Goal: Task Accomplishment & Management: Complete application form

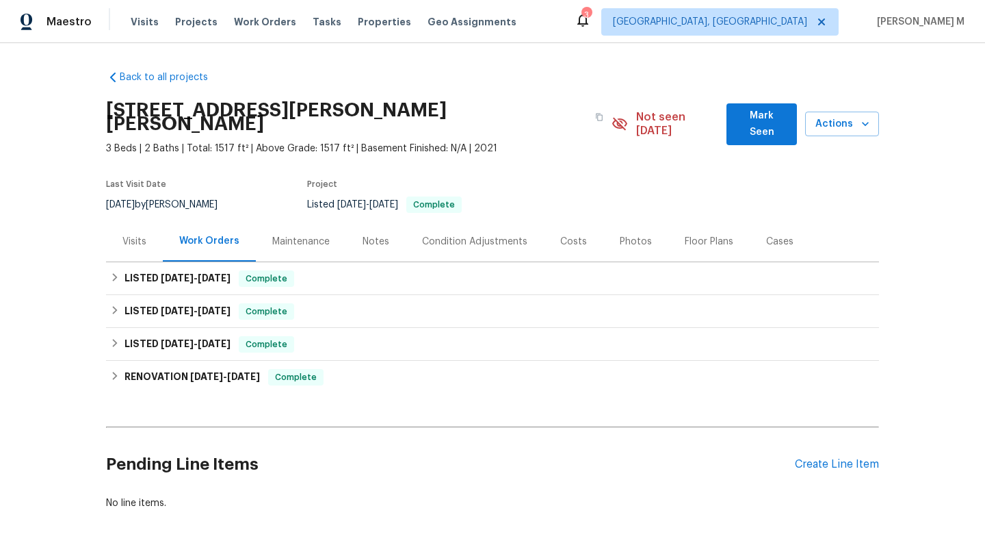
click at [766, 235] on div "Cases" at bounding box center [779, 242] width 27 height 14
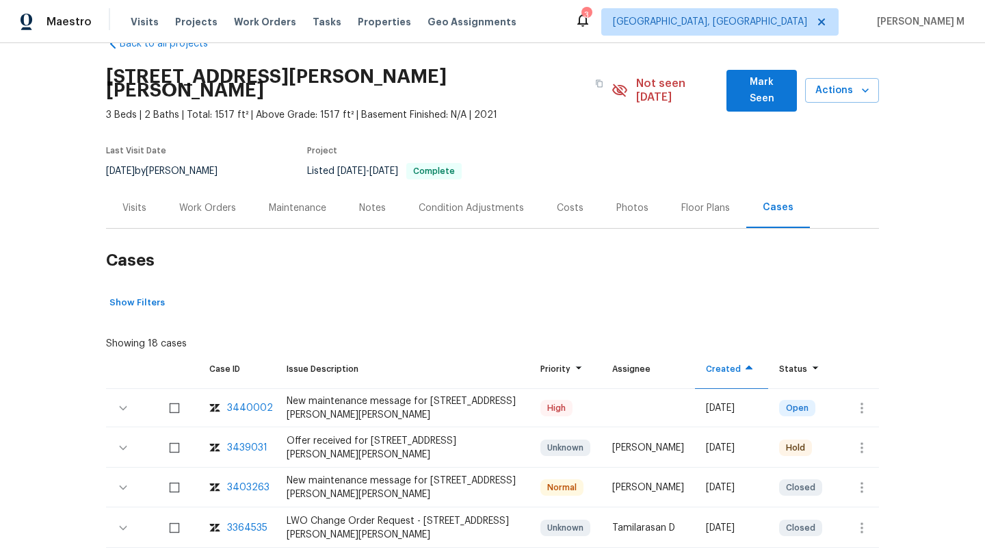
scroll to position [15, 0]
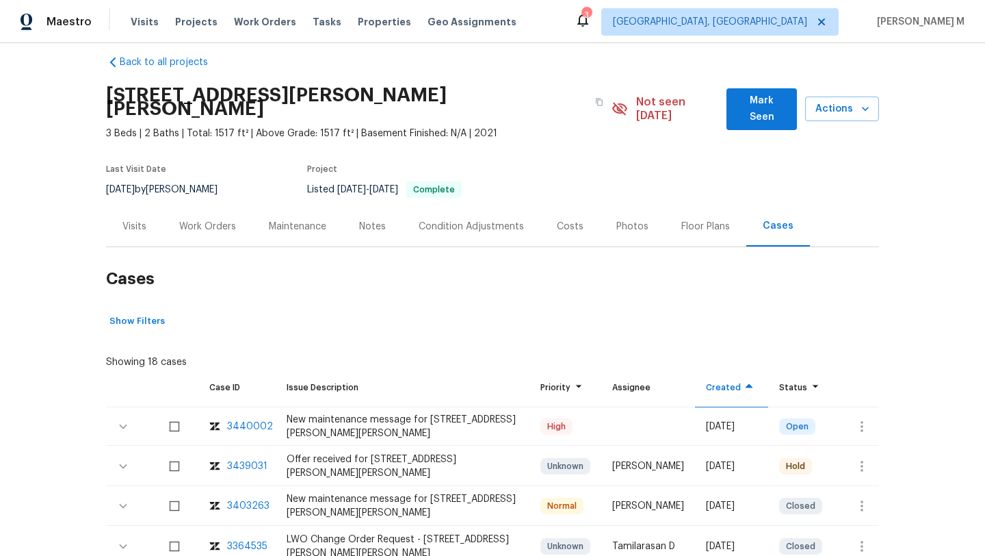
click at [113, 214] on div "Visits" at bounding box center [134, 226] width 57 height 40
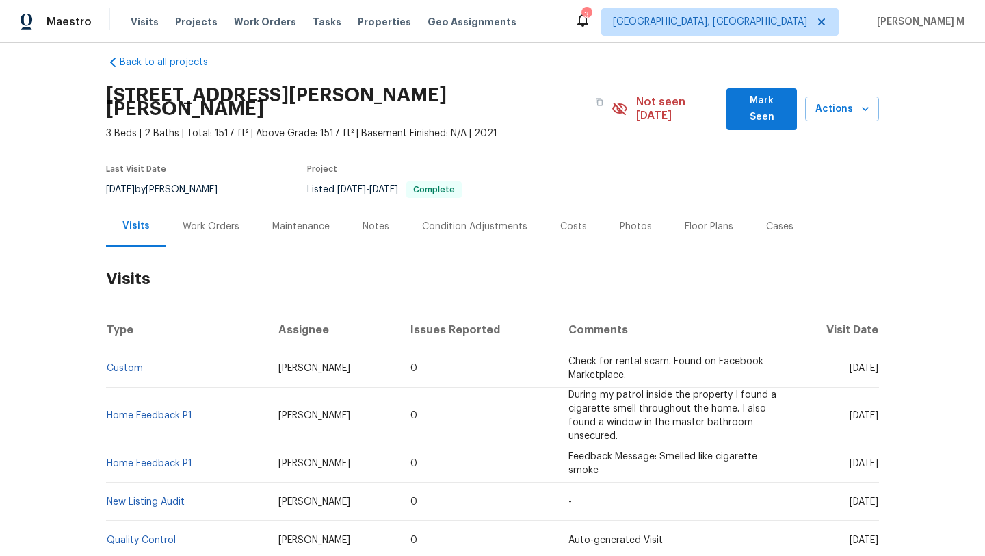
drag, startPoint x: 815, startPoint y: 354, endPoint x: 847, endPoint y: 354, distance: 32.2
click at [850, 363] on span "Mon, Aug 04 2025" at bounding box center [864, 368] width 29 height 10
copy span "Aug 04"
click at [199, 220] on div "Work Orders" at bounding box center [211, 227] width 57 height 14
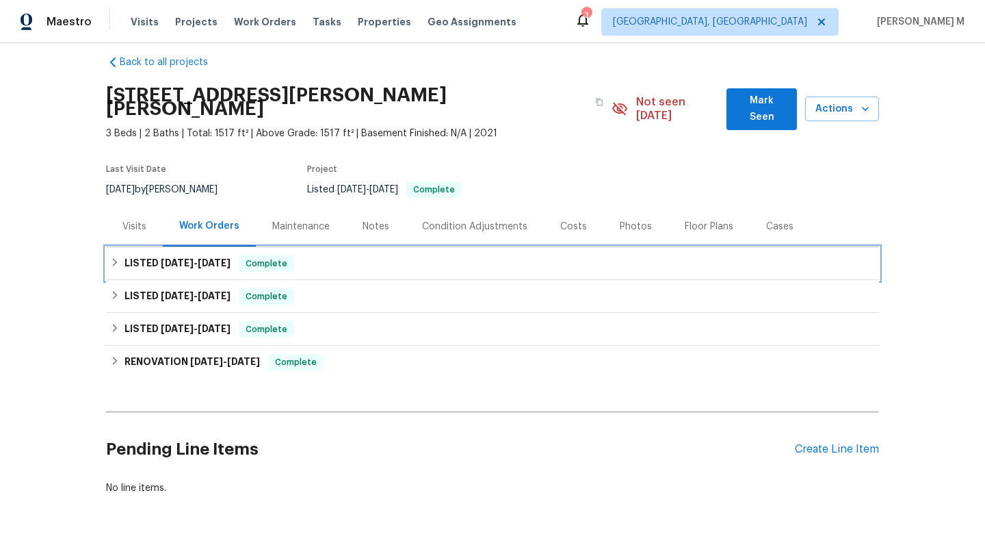
click at [203, 258] on span "7/25/25" at bounding box center [214, 263] width 33 height 10
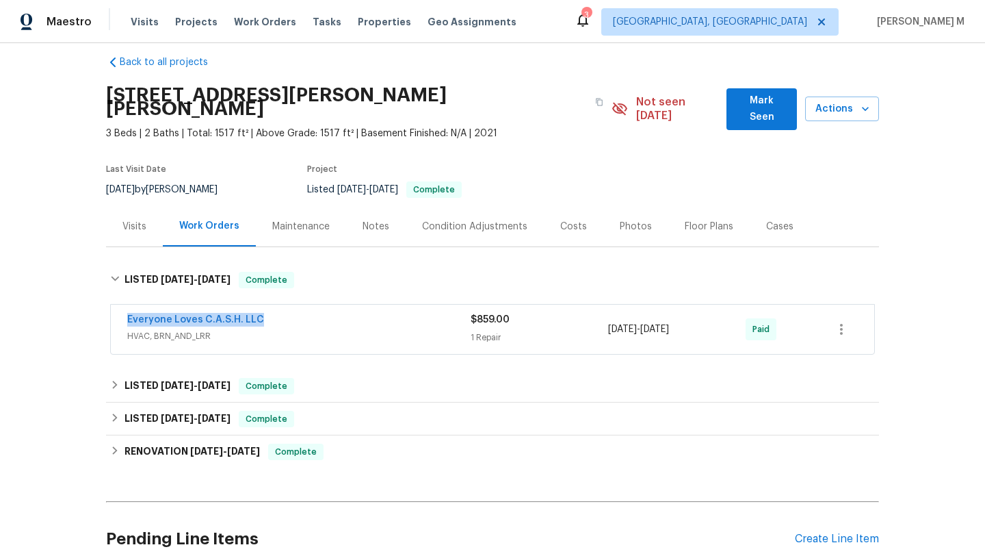
drag, startPoint x: 113, startPoint y: 311, endPoint x: 296, endPoint y: 310, distance: 183.4
click at [296, 310] on div "Everyone Loves C.A.S.H. LLC HVAC, BRN_AND_LRR $859.00 1 Repair 7/24/2025 - 7/25…" at bounding box center [493, 328] width 764 height 49
copy link "Everyone Loves C.A.S.H. LLC"
click at [346, 329] on span "HVAC, BRN_AND_LRR" at bounding box center [298, 336] width 343 height 14
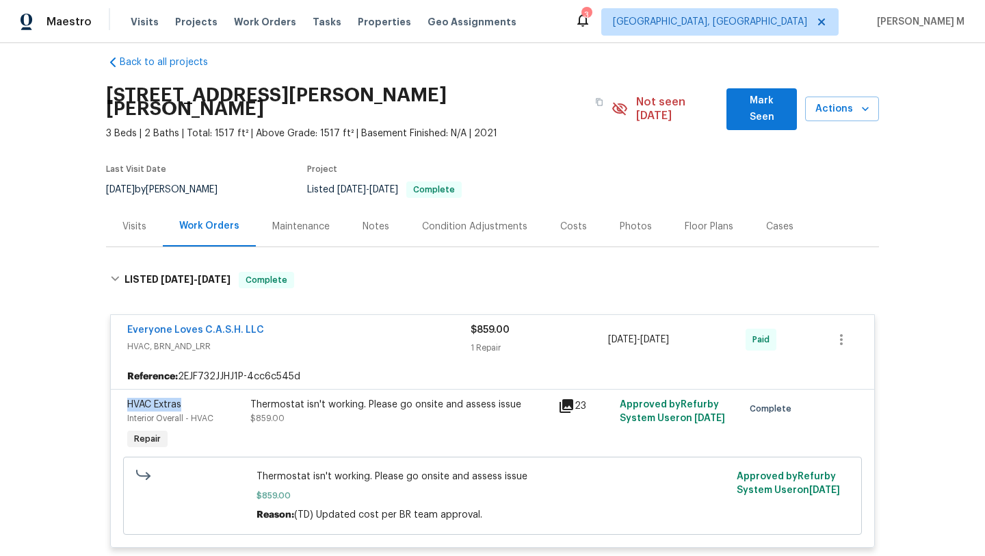
drag, startPoint x: 116, startPoint y: 391, endPoint x: 186, endPoint y: 391, distance: 69.8
click at [186, 391] on div "HVAC Extras Interior Overall - HVAC Repair Thermostat isn't working. Please go …" at bounding box center [493, 468] width 764 height 158
copy span "HVAC Extras"
click at [118, 224] on div "Visits" at bounding box center [134, 226] width 57 height 40
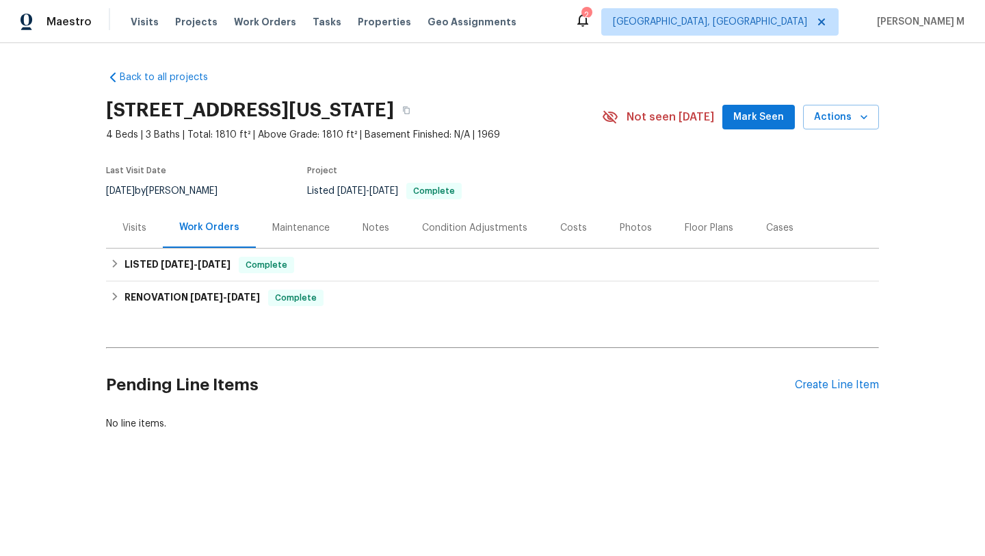
click at [134, 236] on div "Visits" at bounding box center [134, 227] width 57 height 40
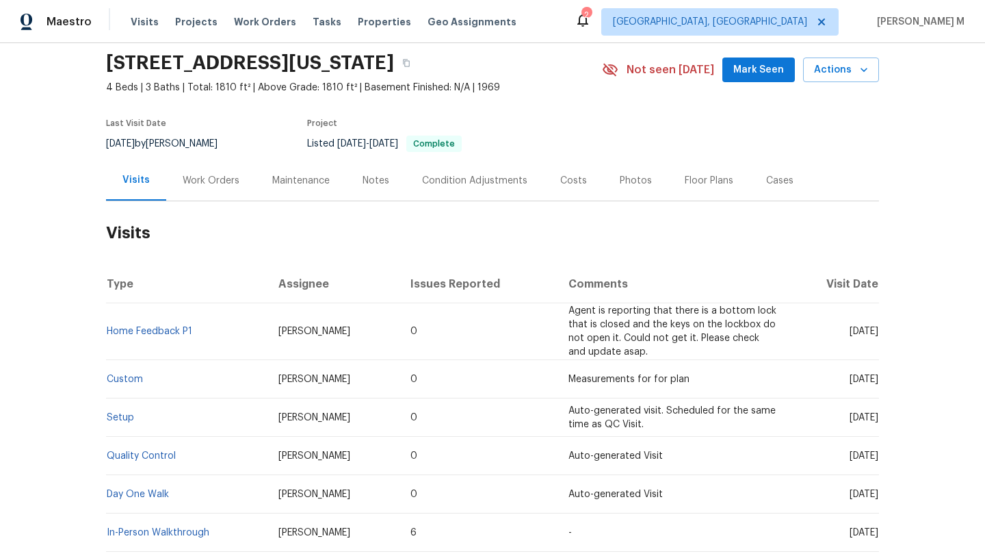
scroll to position [49, 0]
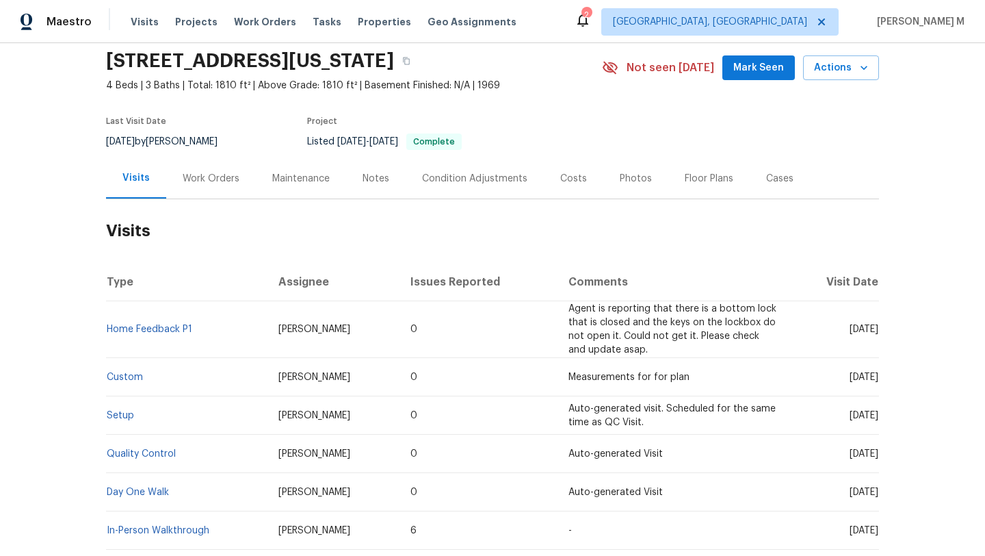
drag, startPoint x: 821, startPoint y: 330, endPoint x: 846, endPoint y: 330, distance: 24.6
click at [850, 330] on span "[DATE]" at bounding box center [864, 329] width 29 height 10
copy span "Jun 25"
click at [192, 187] on div "Work Orders" at bounding box center [211, 178] width 90 height 40
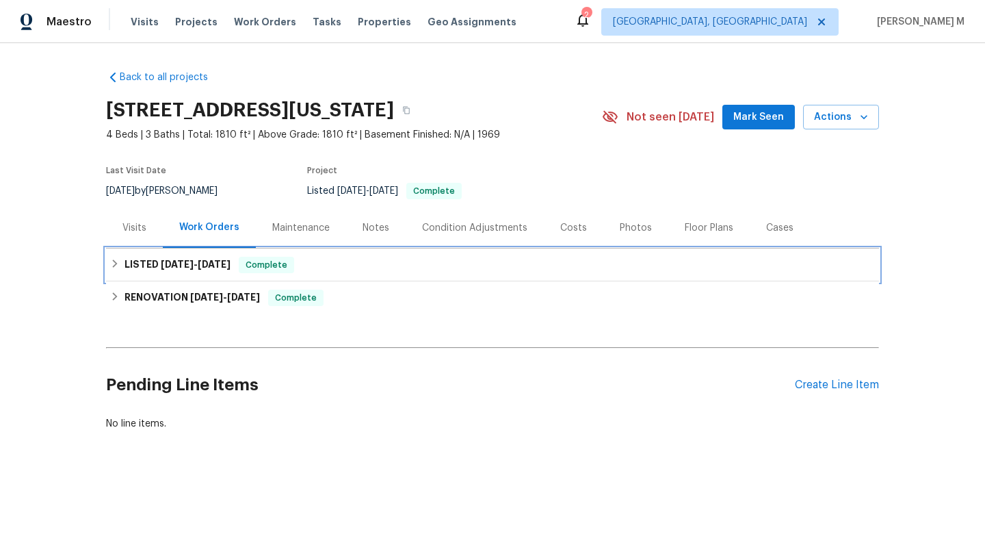
click at [192, 273] on div "LISTED 6/6/25 - 6/7/25 Complete" at bounding box center [492, 264] width 773 height 33
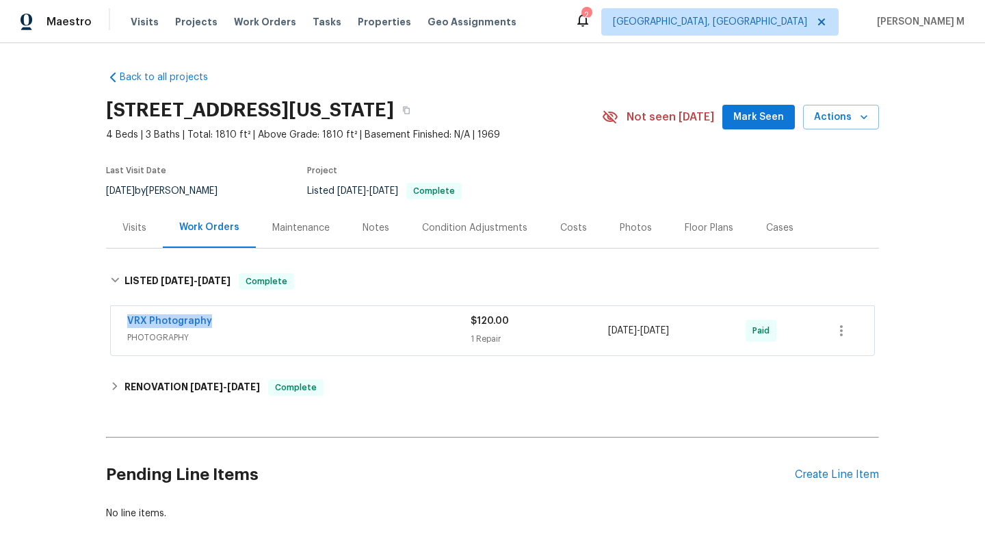
drag, startPoint x: 188, startPoint y: 322, endPoint x: 220, endPoint y: 322, distance: 31.5
click at [220, 322] on div "VRX Photography PHOTOGRAPHY $120.00 1 Repair 6/6/2025 - 6/7/2025 Paid" at bounding box center [493, 330] width 764 height 49
copy link "VRX Photography"
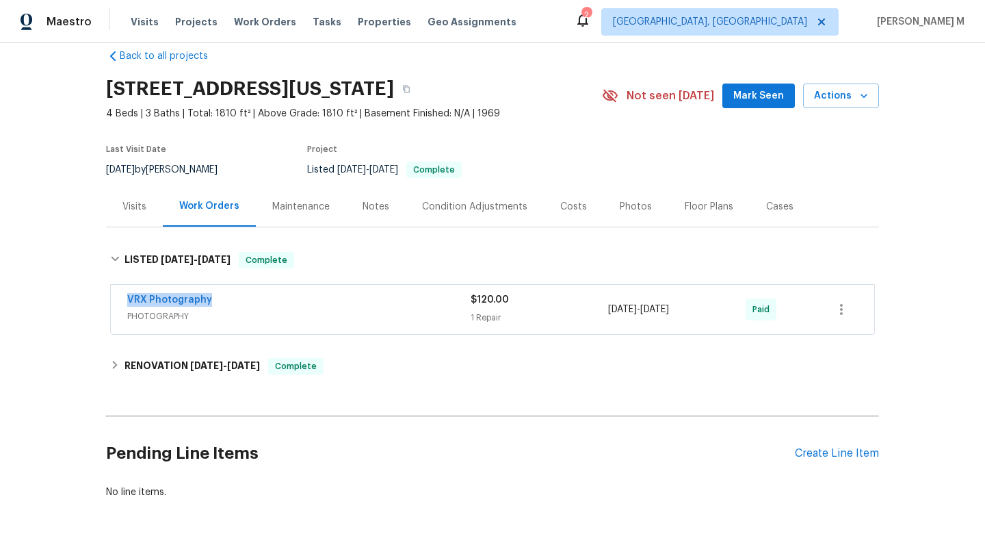
scroll to position [22, 0]
click at [779, 218] on div "Cases" at bounding box center [780, 205] width 60 height 40
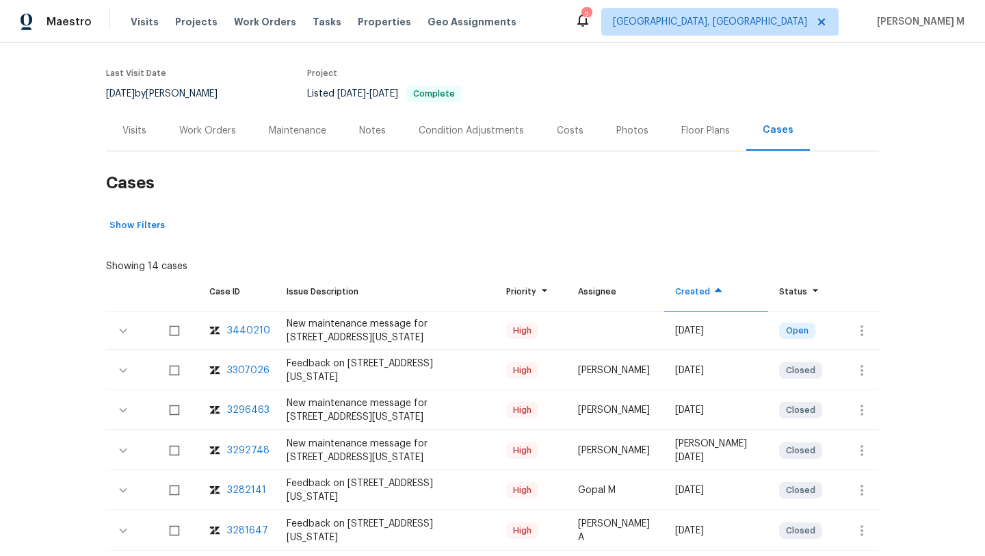
scroll to position [98, 0]
click at [858, 320] on button "button" at bounding box center [862, 329] width 33 height 33
click at [858, 320] on li "Create a visit" at bounding box center [905, 329] width 142 height 23
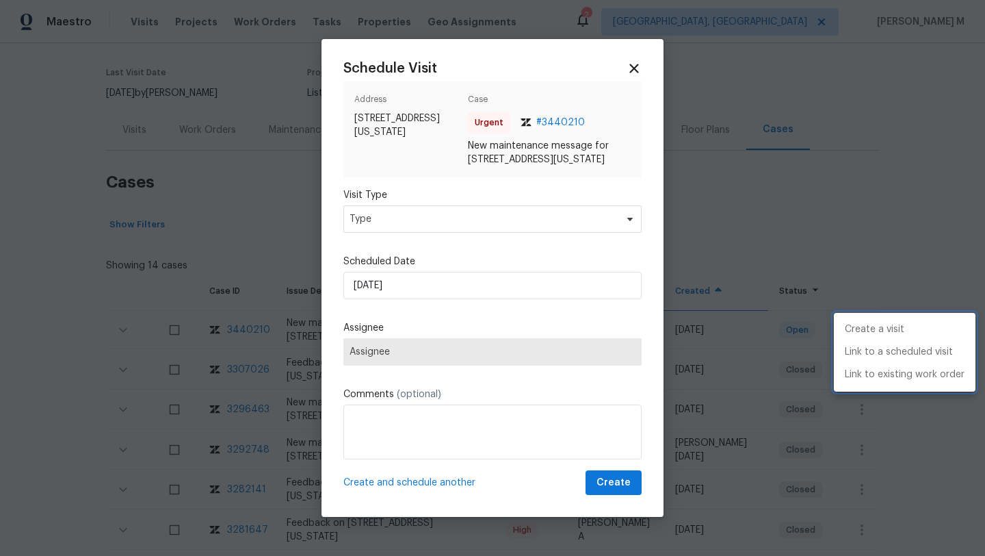
click at [447, 229] on div at bounding box center [492, 278] width 985 height 556
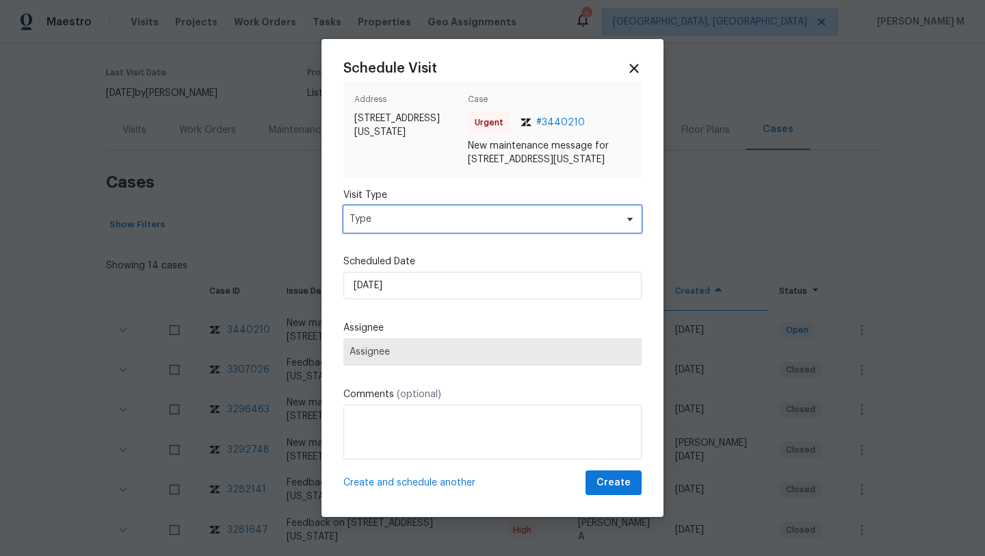
click at [447, 226] on span "Type" at bounding box center [483, 219] width 266 height 14
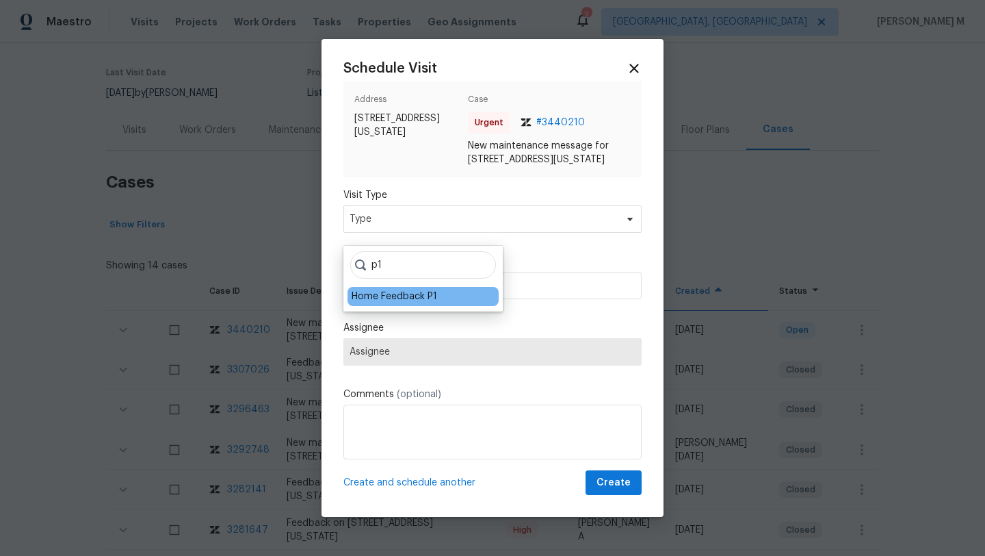
type input "p1"
click at [382, 296] on div "Home Feedback P1" at bounding box center [395, 296] width 86 height 14
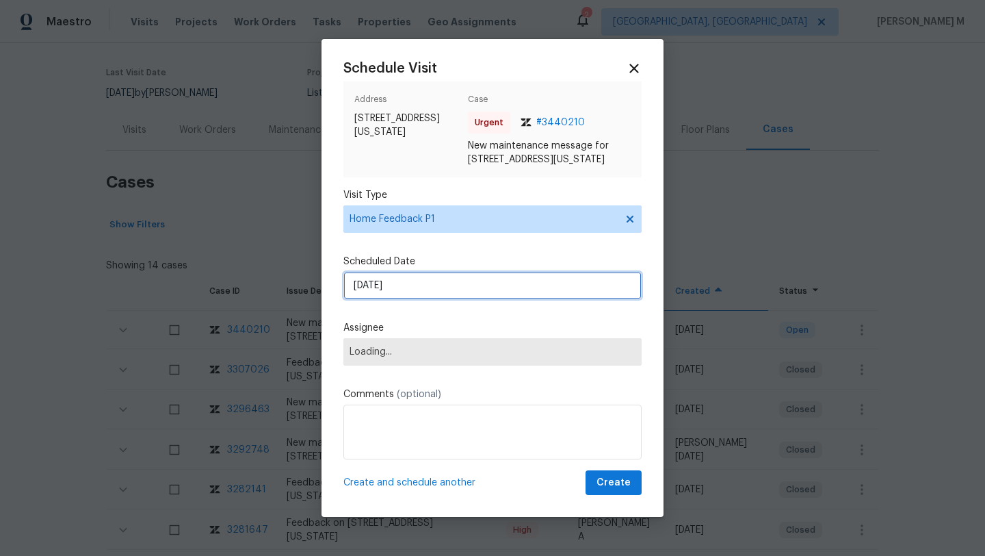
click at [387, 296] on input "25/08/2025" at bounding box center [492, 285] width 298 height 27
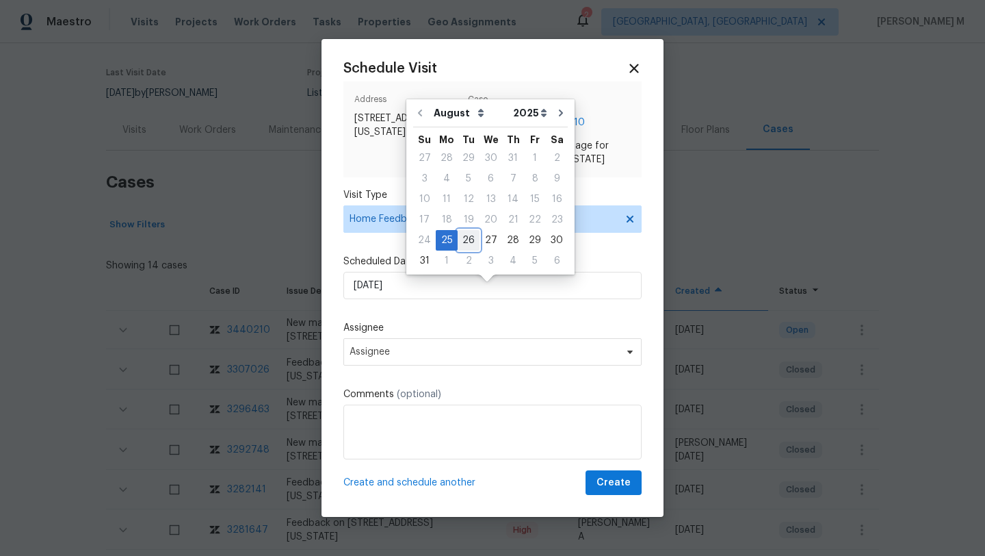
click at [461, 242] on div "26" at bounding box center [469, 240] width 22 height 19
type input "26/08/2025"
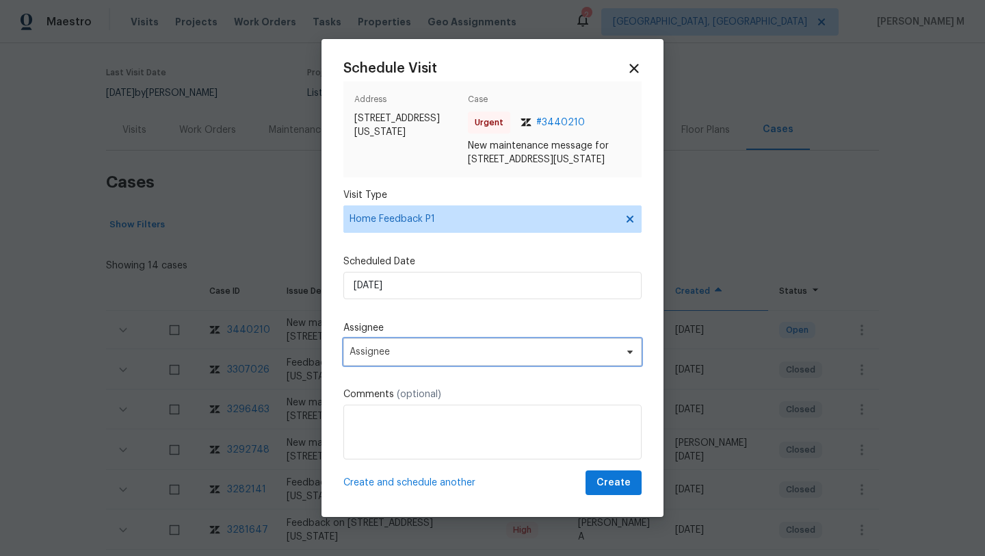
click at [408, 357] on span "Assignee" at bounding box center [484, 351] width 268 height 11
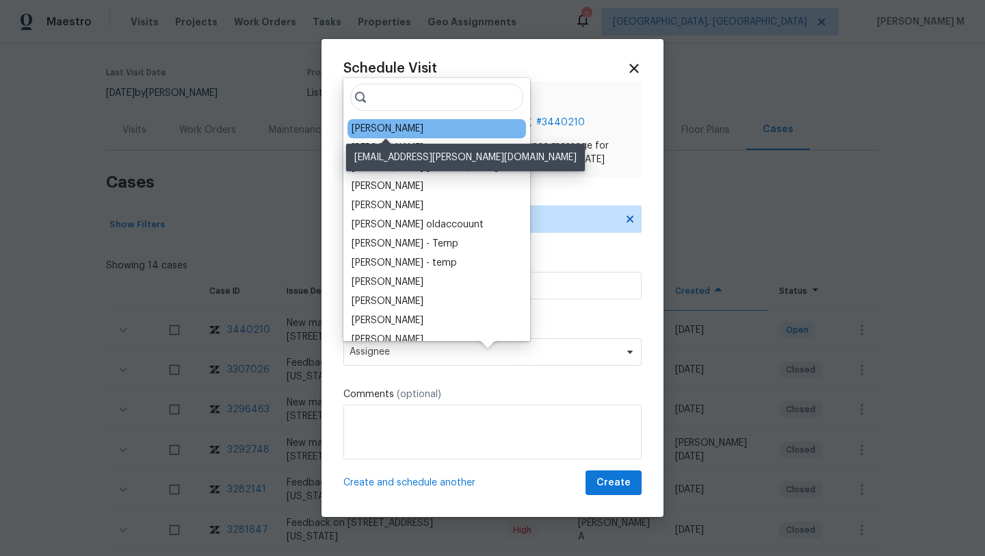
click at [385, 128] on div "[PERSON_NAME]" at bounding box center [388, 129] width 72 height 14
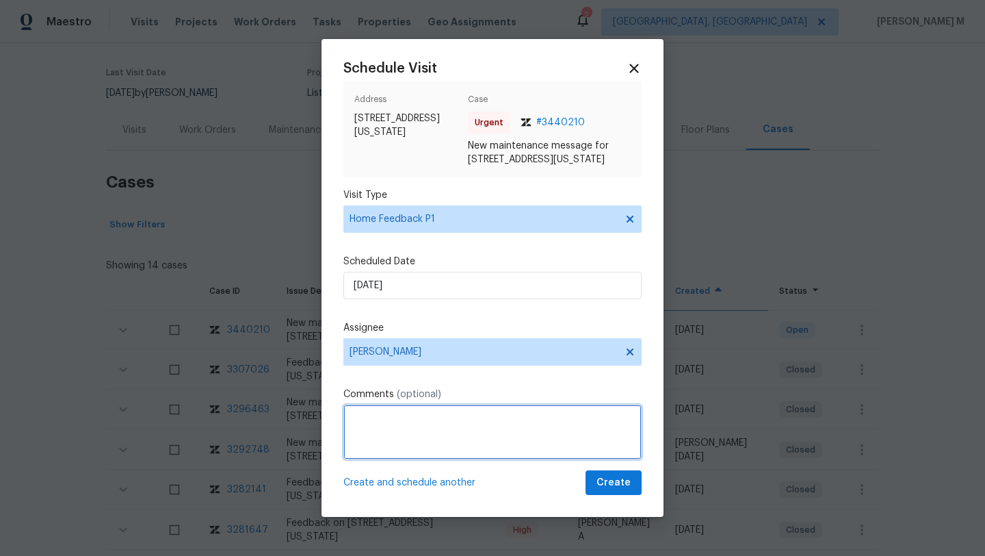
click at [426, 420] on textarea at bounding box center [492, 431] width 298 height 55
paste textarea "Hello we could not access the home. The door code 246788 does not work and the …"
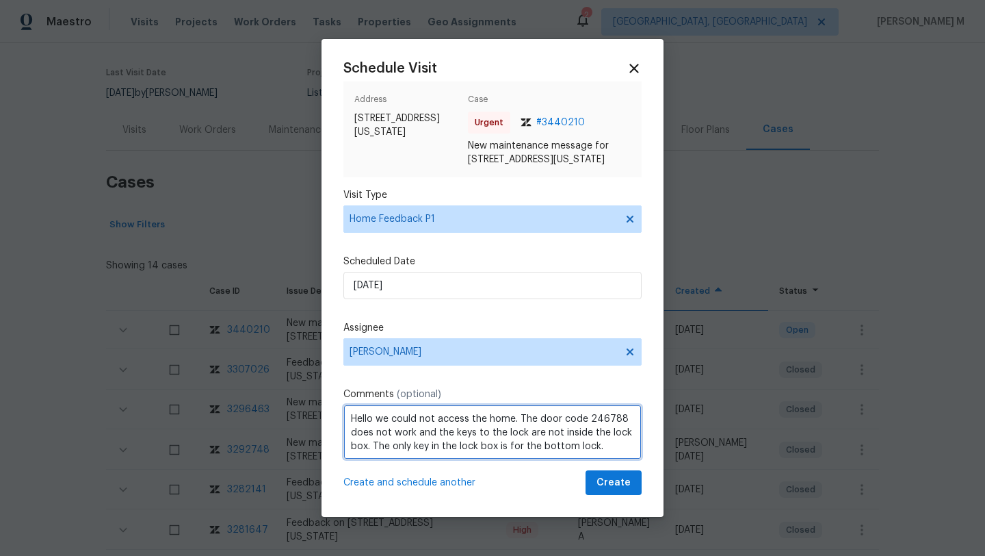
scroll to position [6, 0]
type textarea "Hello we could not access the home. The door code 246788 does not work and the …"
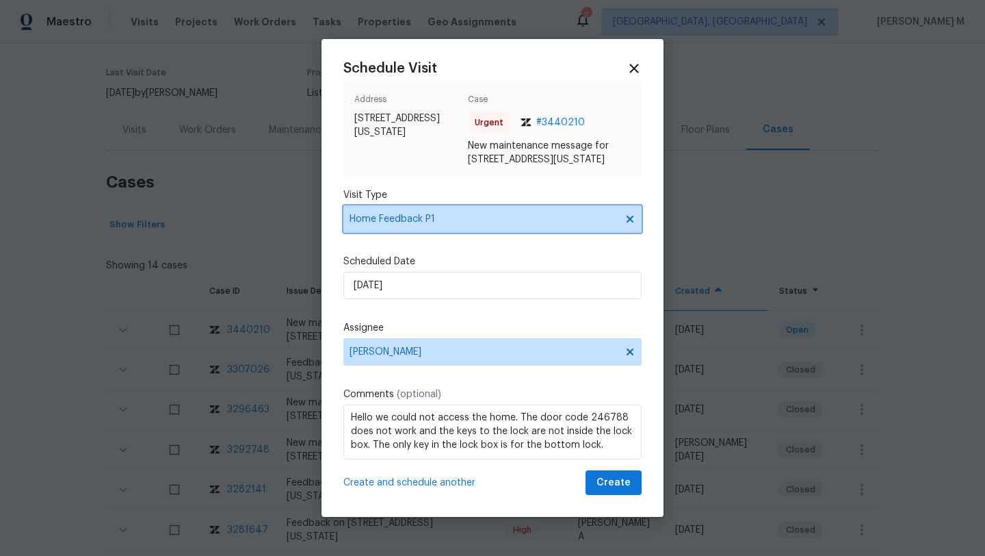
click at [482, 224] on span "Home Feedback P1" at bounding box center [483, 219] width 266 height 14
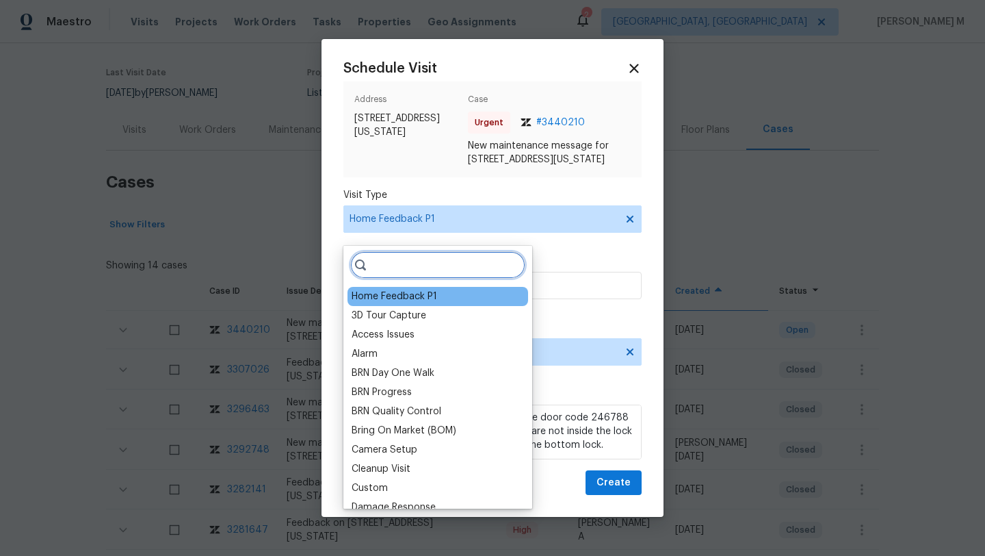
click at [454, 265] on input "search" at bounding box center [437, 264] width 175 height 27
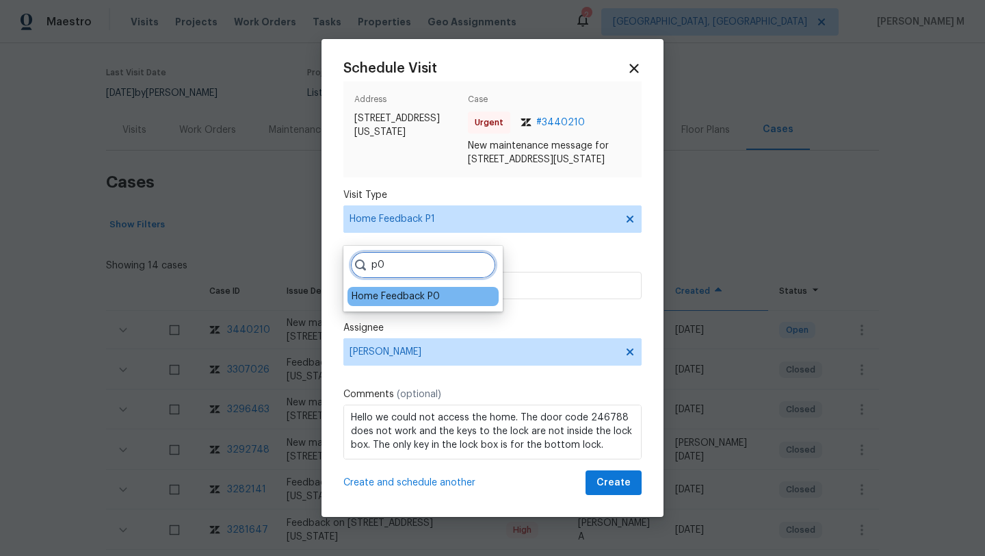
type input "p0"
click at [424, 300] on div "Home Feedback P0" at bounding box center [396, 296] width 88 height 14
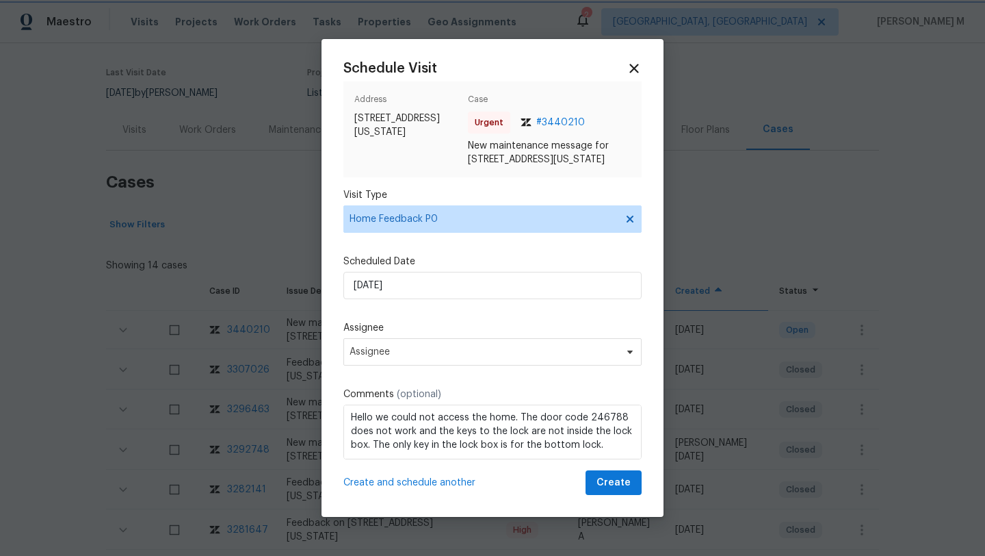
scroll to position [12, 0]
click at [501, 355] on span "Assignee" at bounding box center [484, 351] width 268 height 11
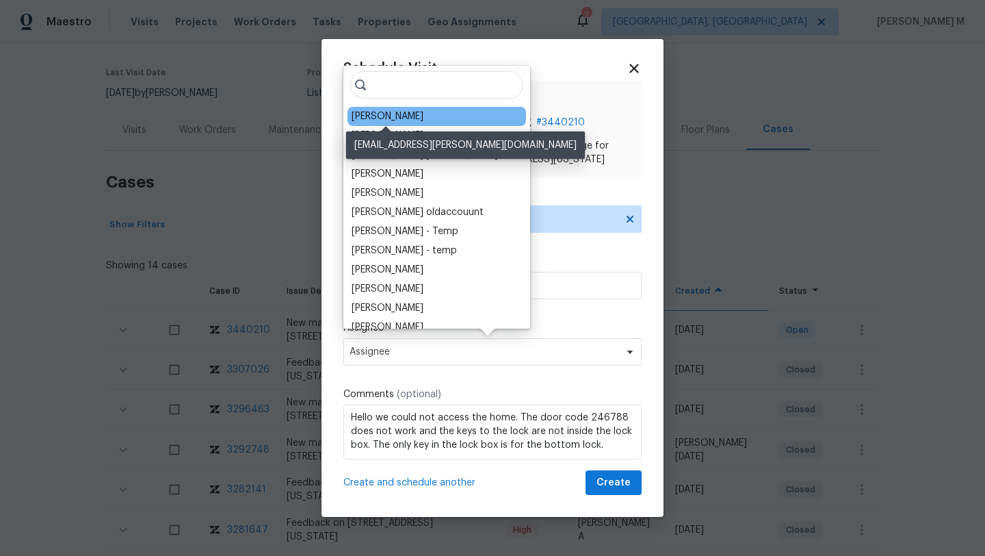
click at [414, 111] on div "[PERSON_NAME]" at bounding box center [388, 116] width 72 height 14
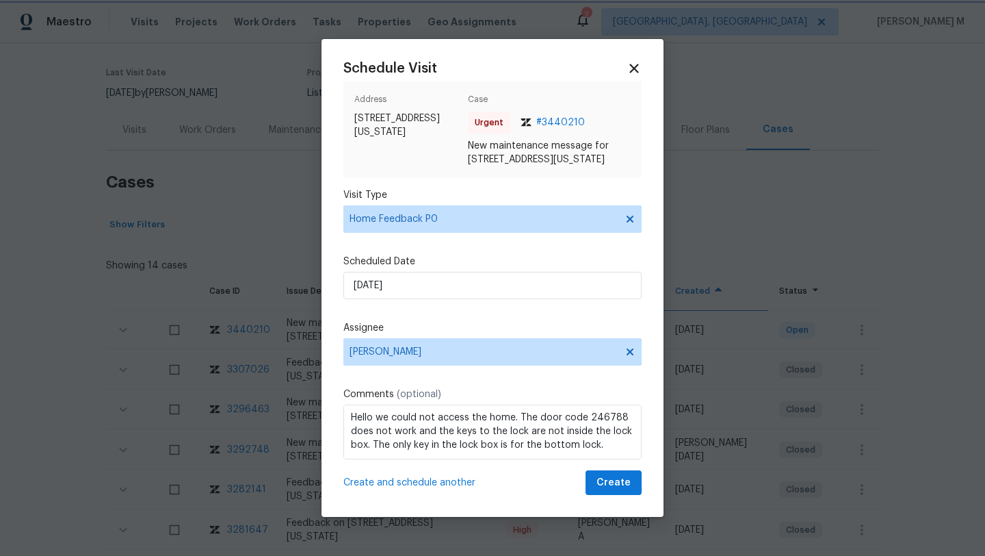
scroll to position [0, 0]
click at [527, 432] on textarea "Hello we could not access the home. The door code 246788 does not work and the …" at bounding box center [492, 431] width 298 height 55
click at [605, 483] on span "Create" at bounding box center [614, 482] width 34 height 17
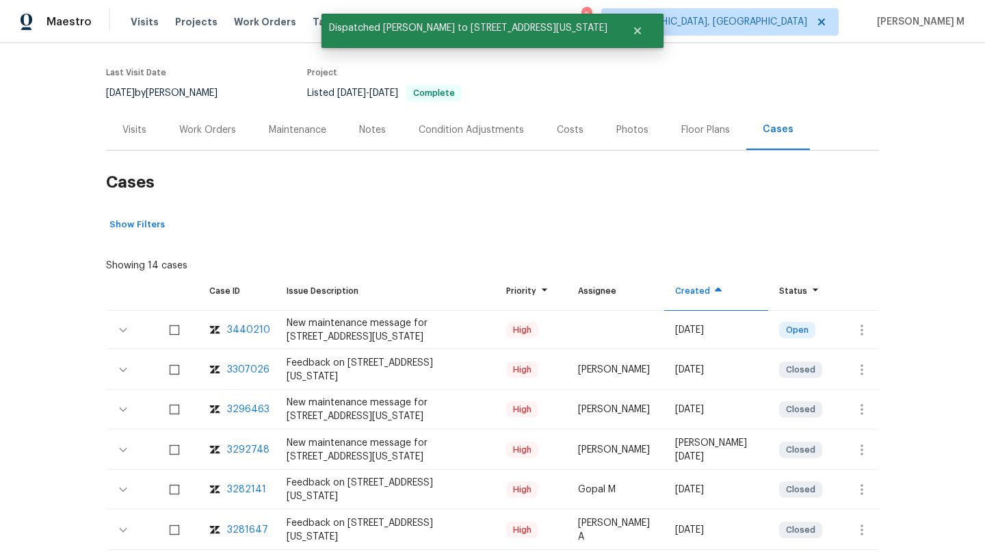
click at [134, 143] on div "Visits" at bounding box center [134, 129] width 57 height 40
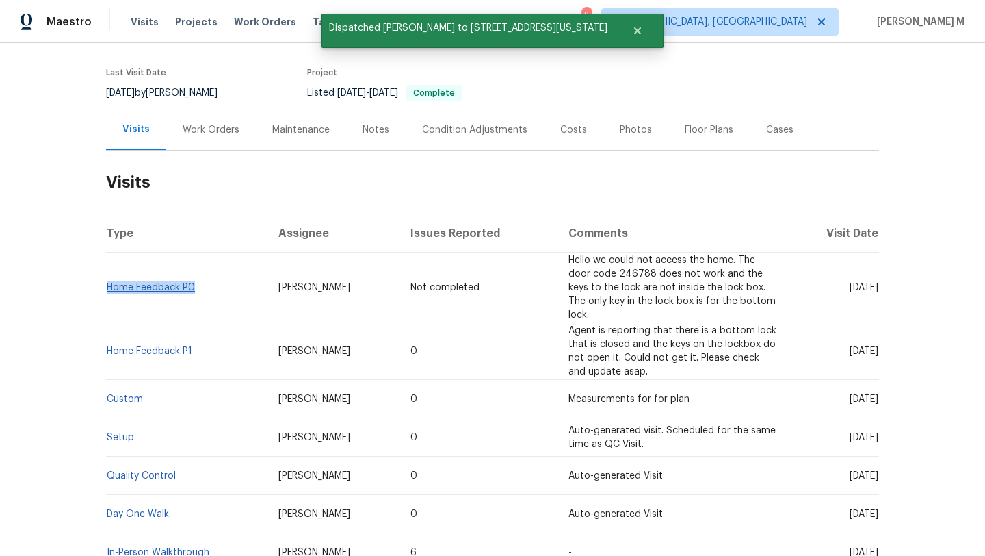
copy link "Home Feedback P0"
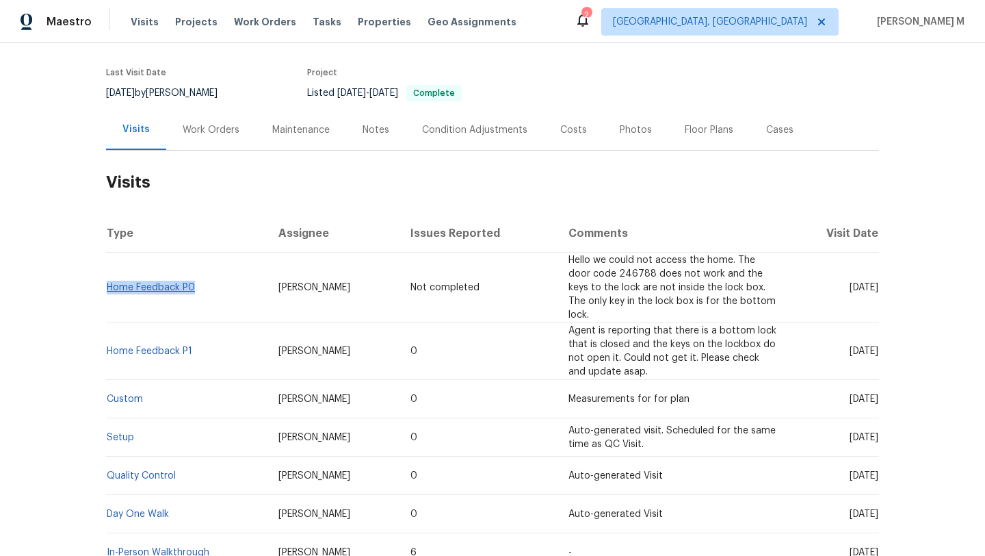
drag, startPoint x: 193, startPoint y: 283, endPoint x: 105, endPoint y: 282, distance: 88.3
click at [106, 282] on td "Home Feedback P0" at bounding box center [186, 287] width 161 height 70
drag, startPoint x: 262, startPoint y: 282, endPoint x: 350, endPoint y: 282, distance: 88.3
click at [350, 282] on td "[PERSON_NAME]" at bounding box center [334, 287] width 133 height 70
copy span "[PERSON_NAME]"
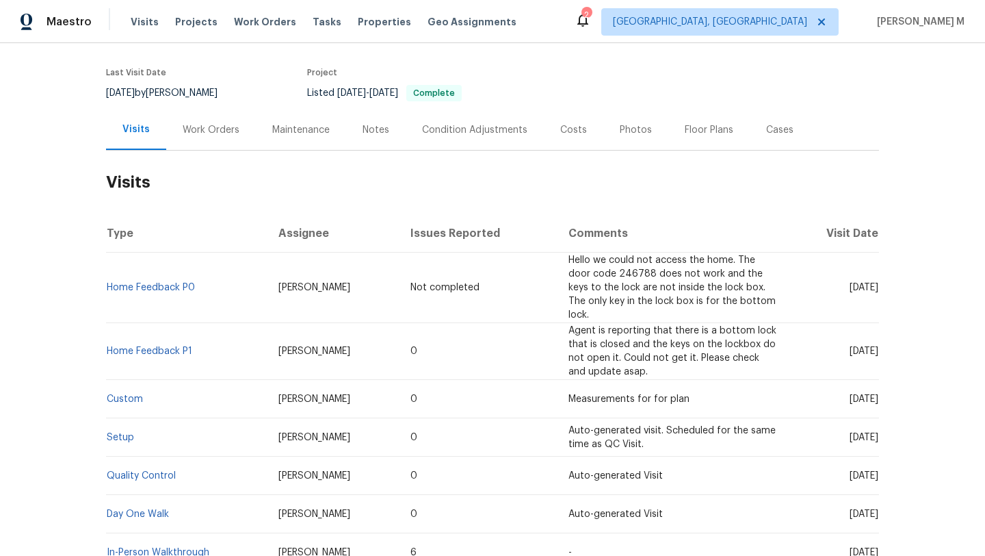
click at [777, 140] on div "Cases" at bounding box center [780, 129] width 60 height 40
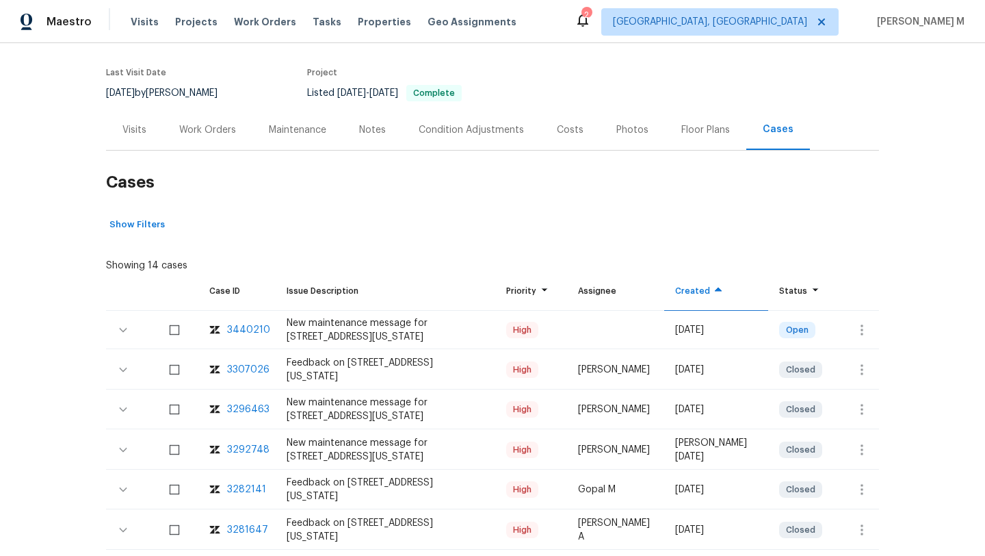
click at [190, 125] on div "Work Orders" at bounding box center [207, 130] width 57 height 14
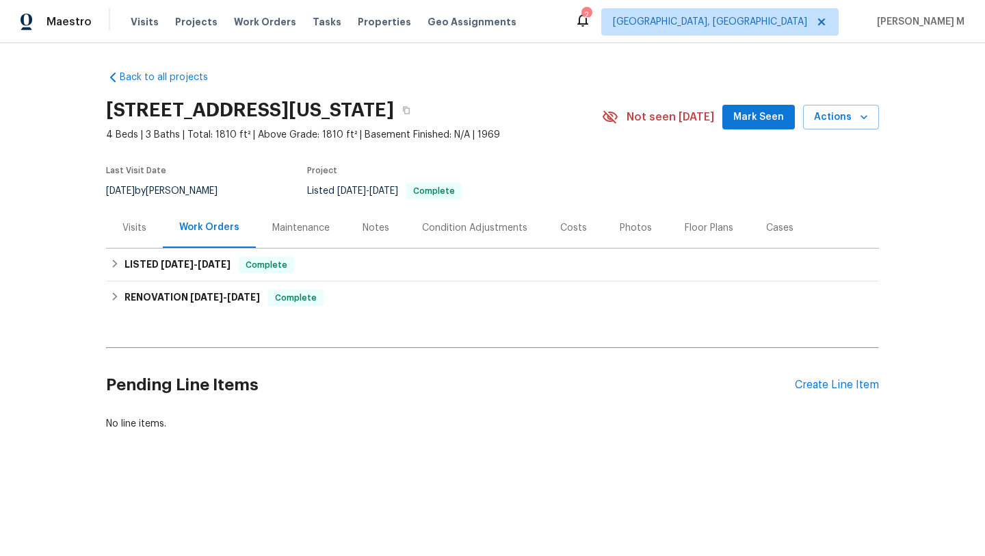
click at [757, 240] on div "Cases" at bounding box center [780, 227] width 60 height 40
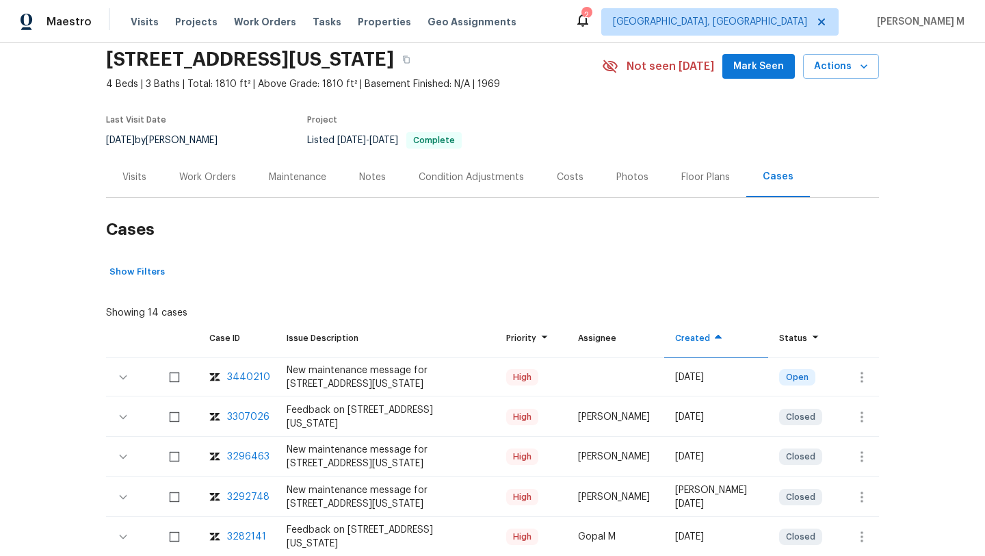
scroll to position [58, 0]
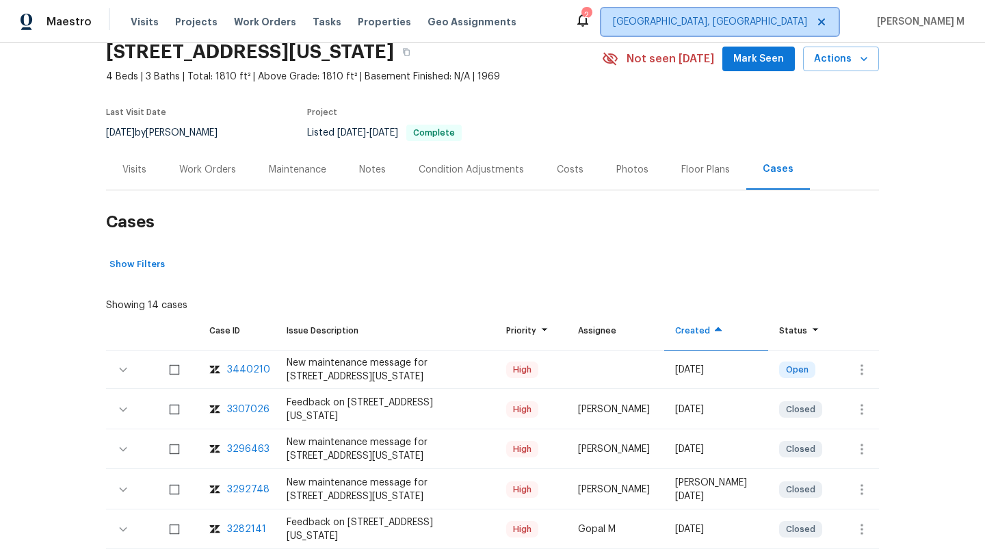
click at [783, 29] on span "Albuquerque, NM" at bounding box center [719, 21] width 237 height 27
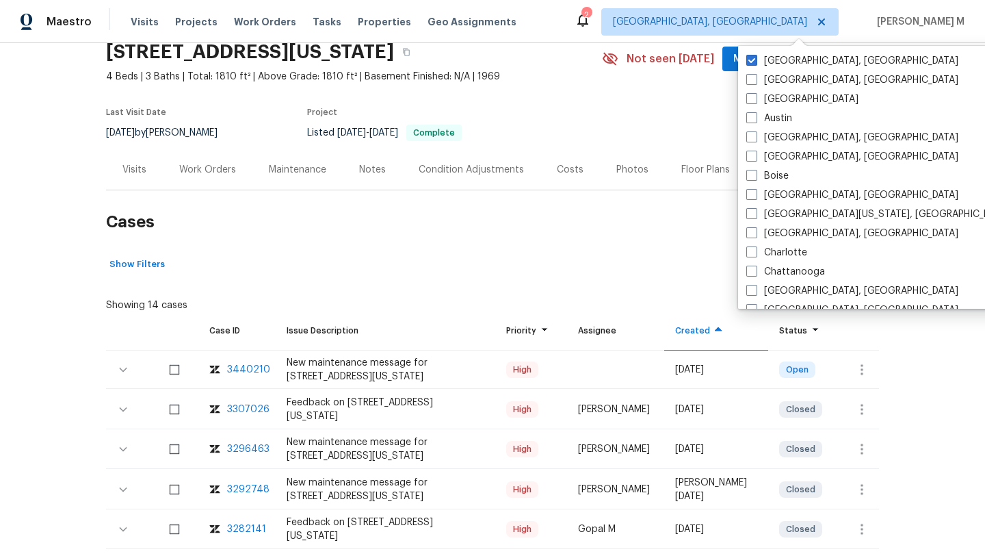
scroll to position [861, 0]
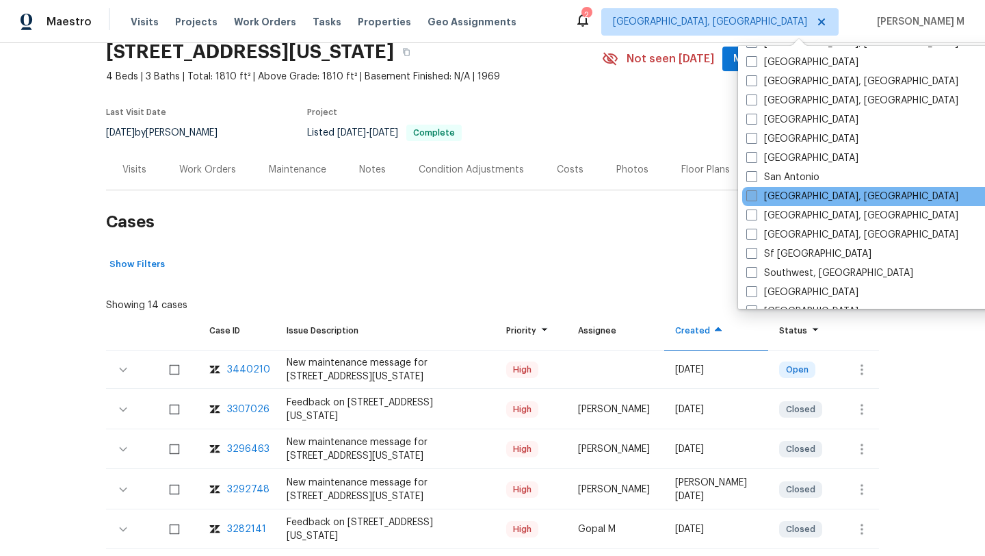
click at [751, 199] on span at bounding box center [752, 195] width 11 height 11
click at [751, 198] on input "San Diego, CA" at bounding box center [751, 194] width 9 height 9
checkbox input "true"
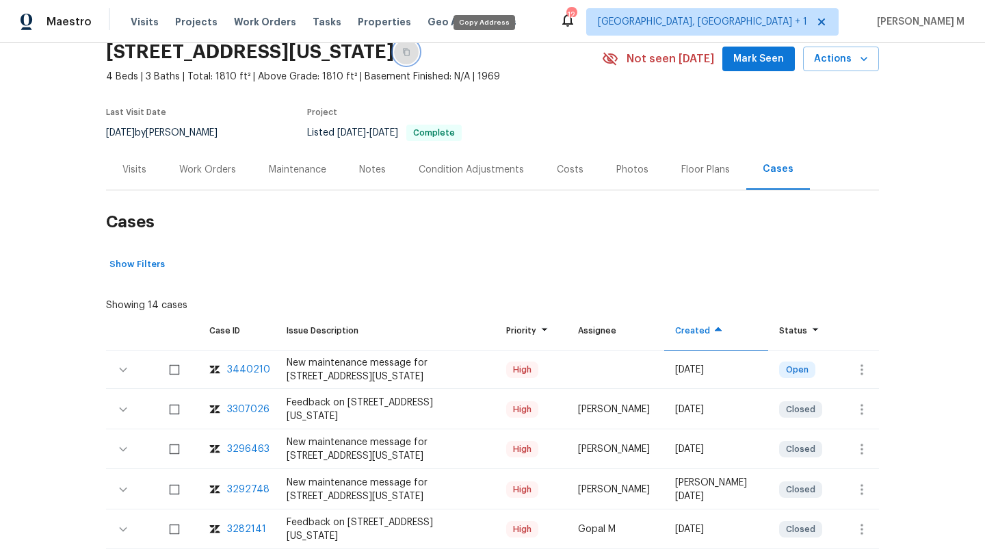
click at [419, 54] on button "button" at bounding box center [406, 52] width 25 height 25
click at [140, 27] on span "Visits" at bounding box center [145, 22] width 28 height 14
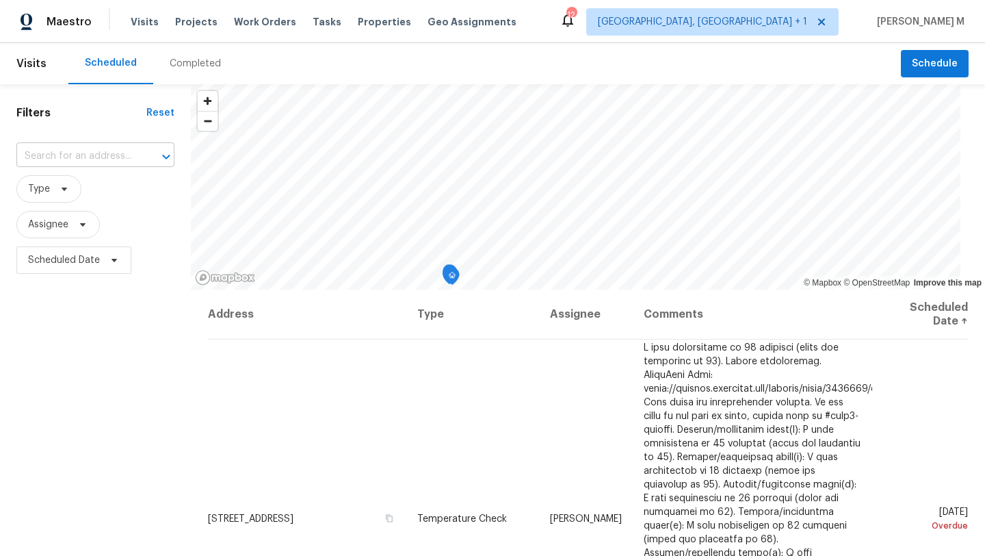
click at [142, 157] on div at bounding box center [157, 156] width 36 height 19
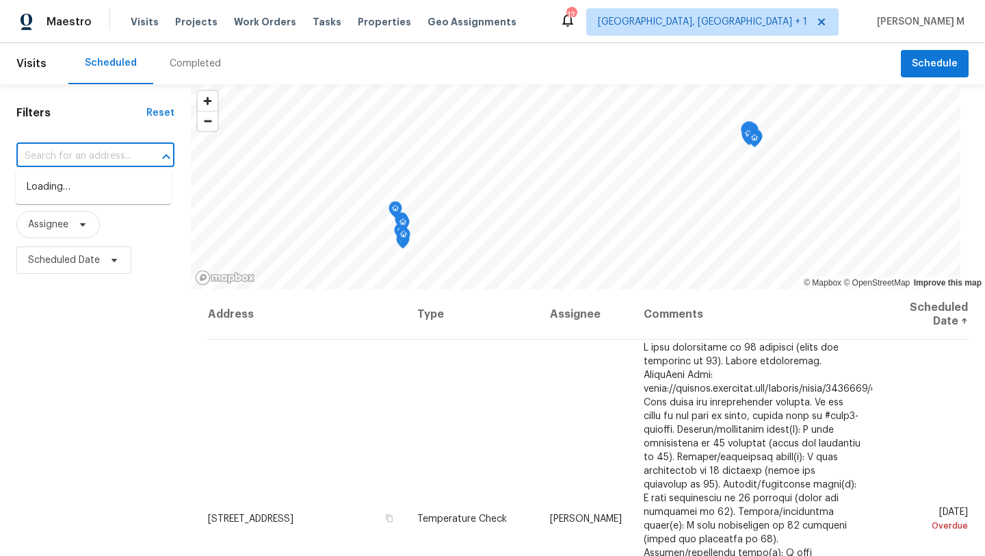
click at [142, 157] on div at bounding box center [157, 156] width 36 height 19
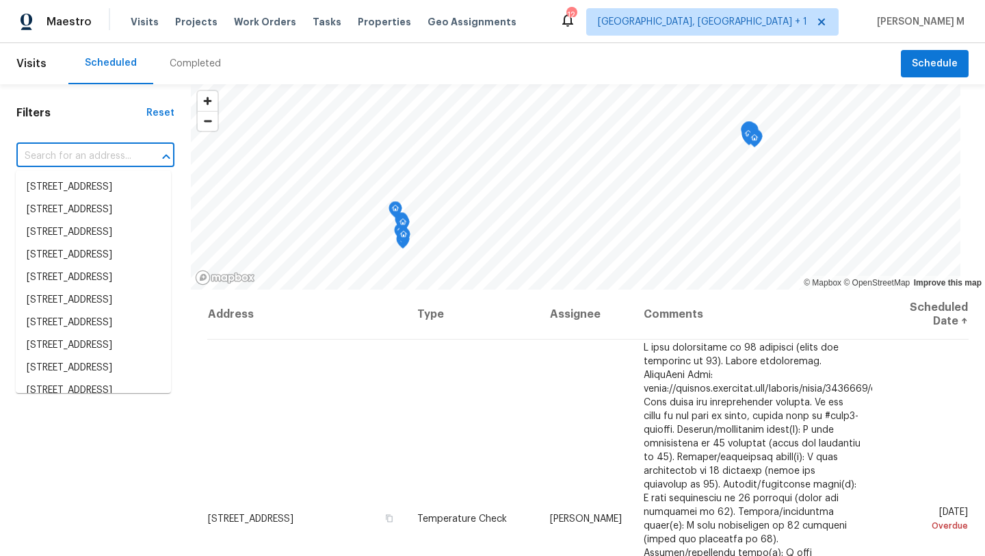
paste input "[STREET_ADDRESS][US_STATE]"
type input "[STREET_ADDRESS][US_STATE]"
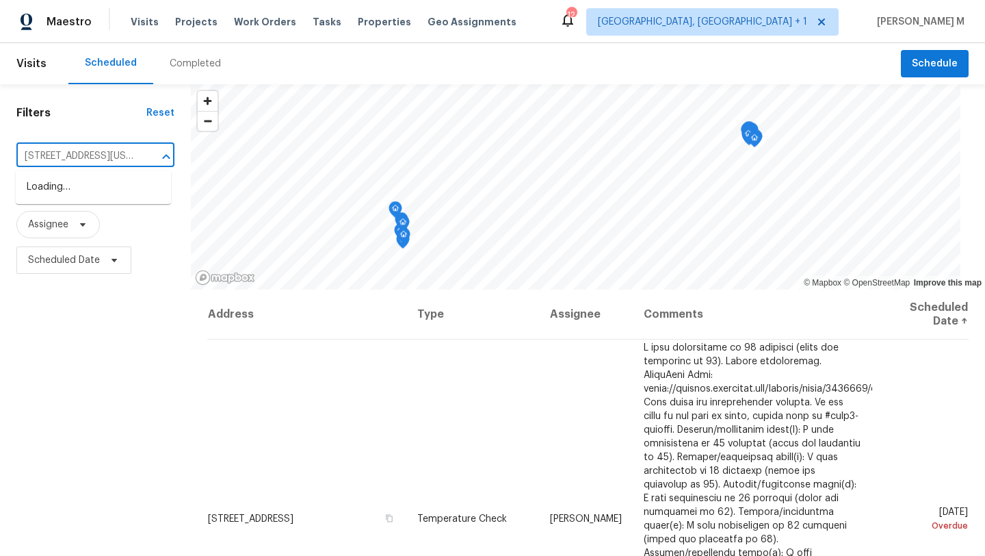
scroll to position [0, 70]
click at [116, 190] on li "[STREET_ADDRESS][US_STATE]" at bounding box center [93, 194] width 155 height 37
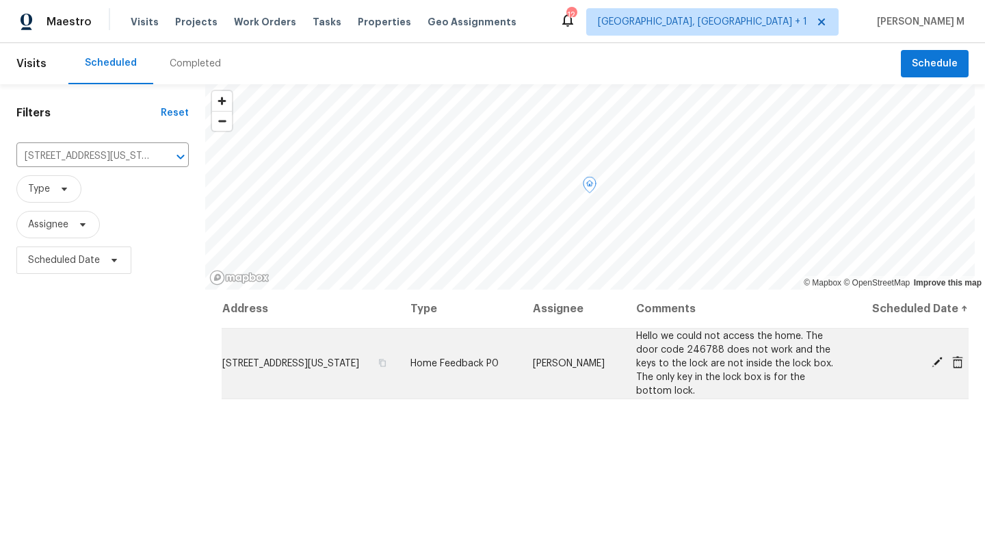
click at [932, 359] on icon at bounding box center [937, 361] width 11 height 11
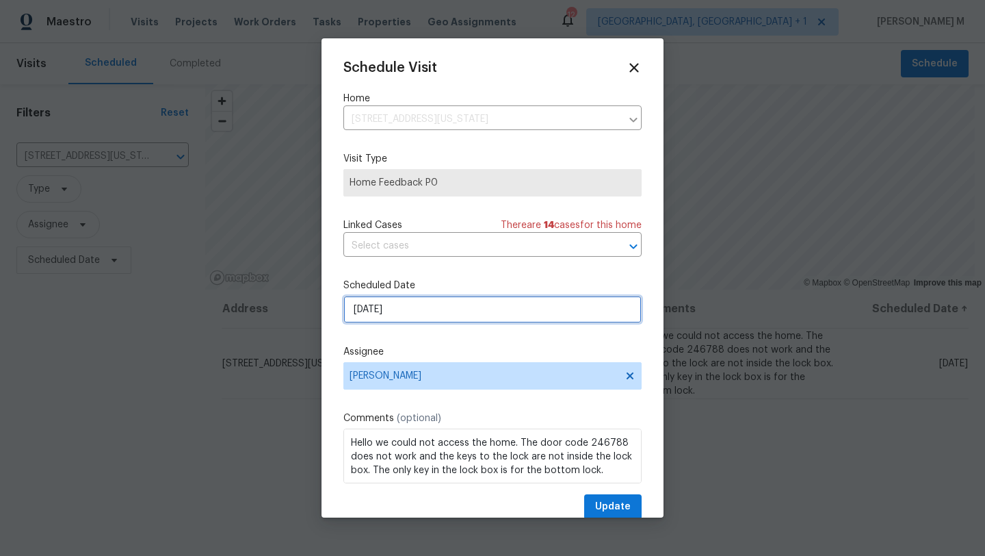
click at [465, 307] on input "26/08/2025" at bounding box center [492, 309] width 298 height 27
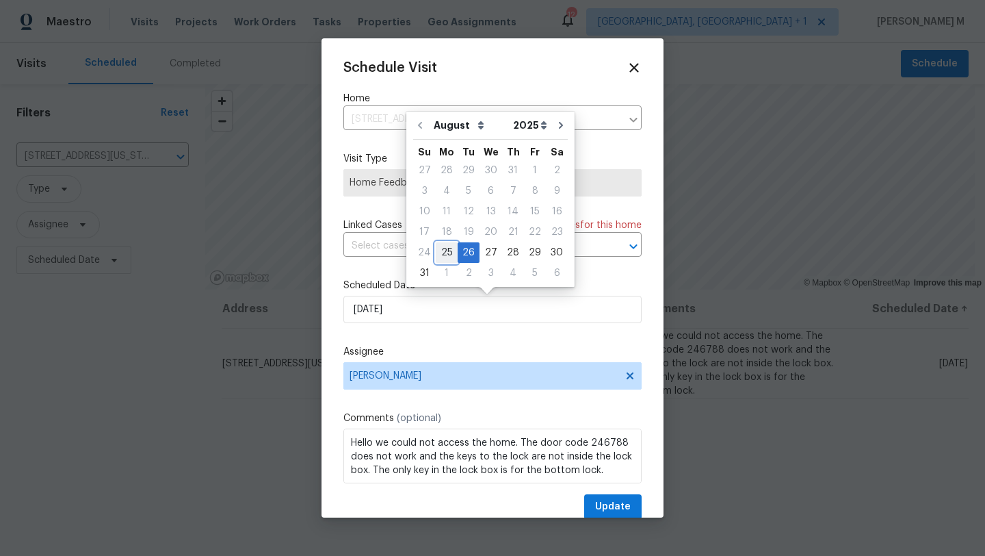
click at [443, 255] on div "25" at bounding box center [447, 252] width 22 height 19
type input "25/08/2025"
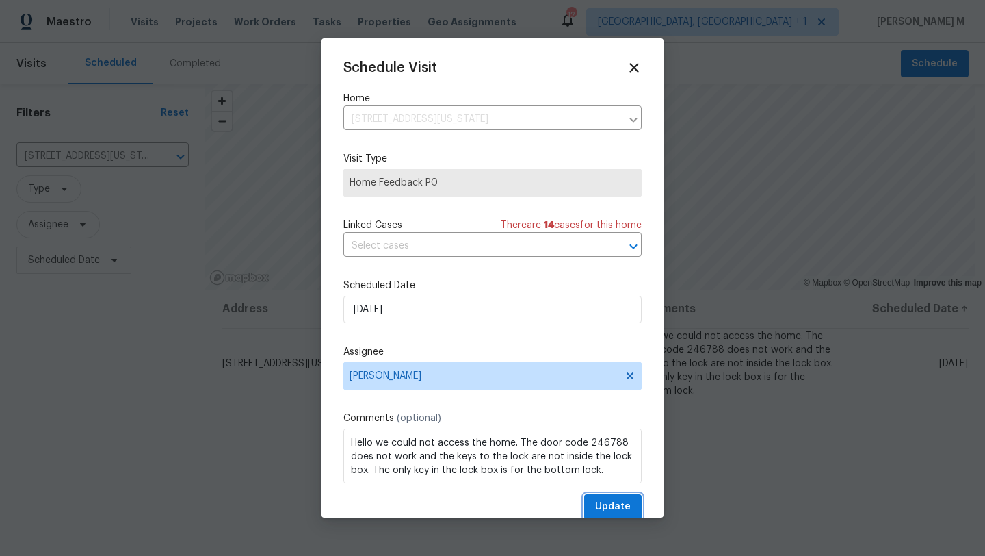
click at [595, 505] on span "Update" at bounding box center [613, 506] width 36 height 17
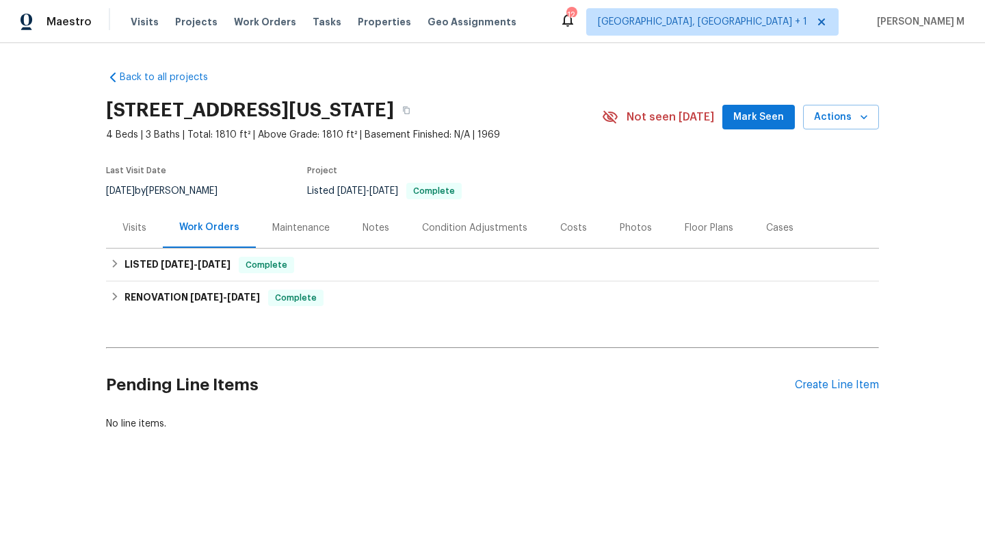
click at [141, 238] on div "Visits" at bounding box center [134, 227] width 57 height 40
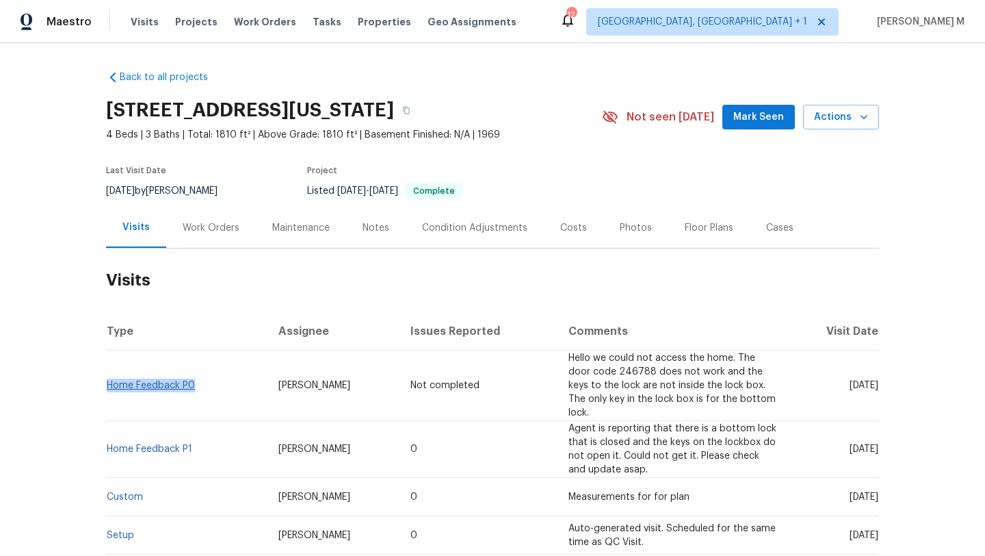
copy link "Home Feedback P0"
drag, startPoint x: 200, startPoint y: 384, endPoint x: 104, endPoint y: 378, distance: 96.0
click at [106, 378] on td "Home Feedback P0" at bounding box center [186, 385] width 161 height 70
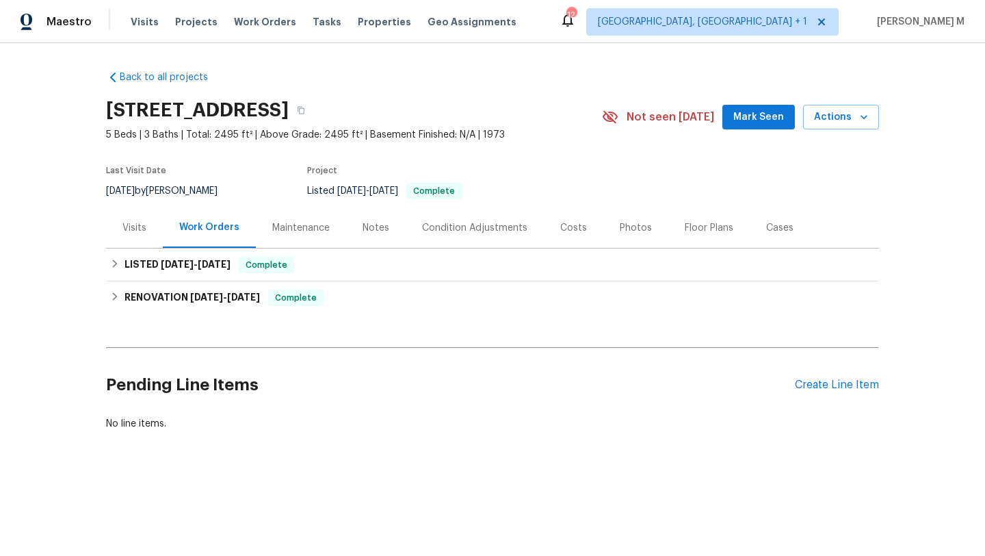
click at [142, 235] on div "Visits" at bounding box center [134, 227] width 57 height 40
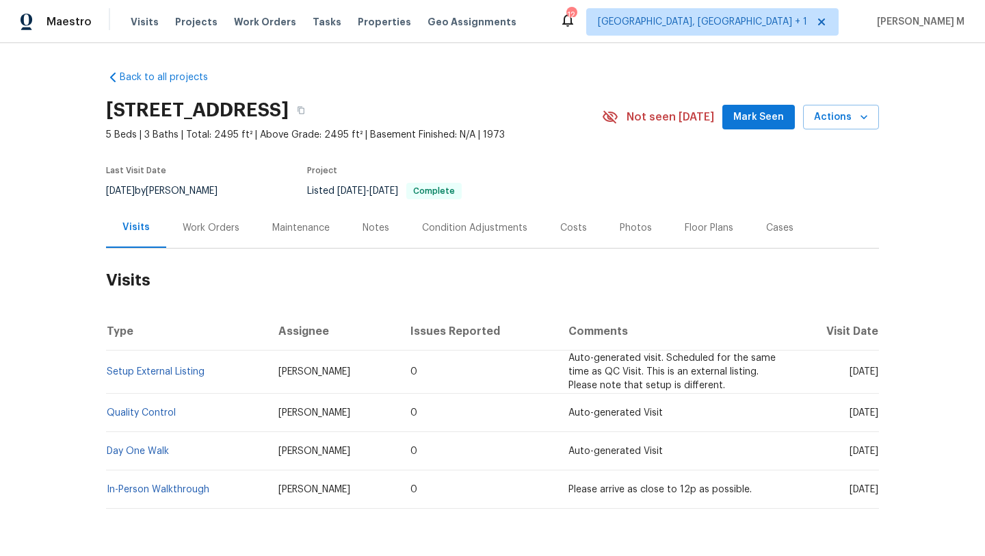
click at [756, 240] on div "Cases" at bounding box center [780, 227] width 60 height 40
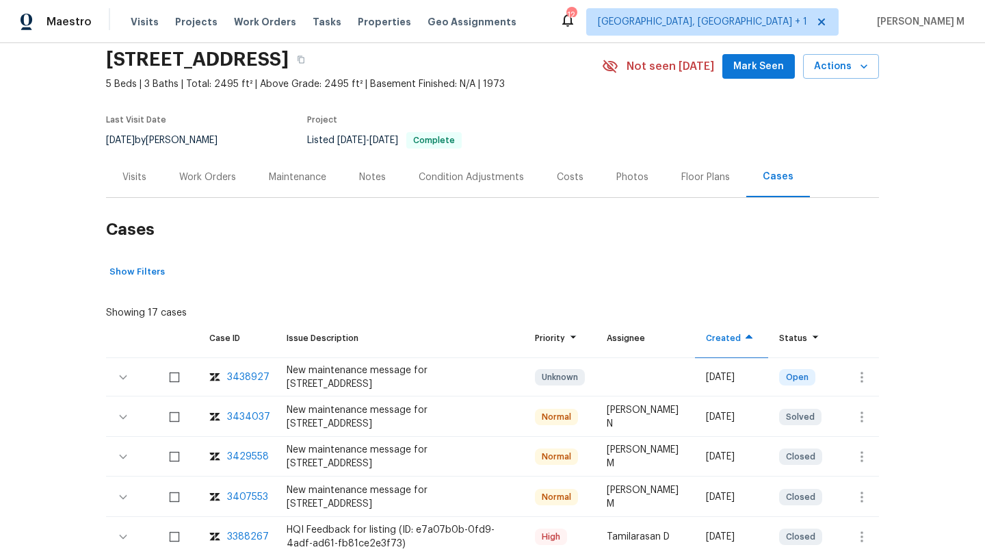
scroll to position [53, 0]
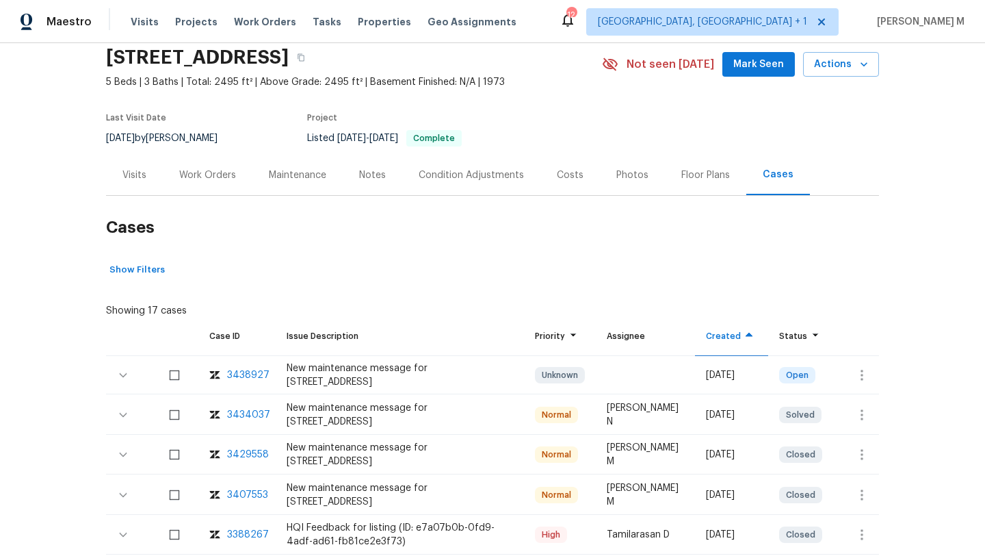
click at [222, 177] on div "Work Orders" at bounding box center [207, 175] width 57 height 14
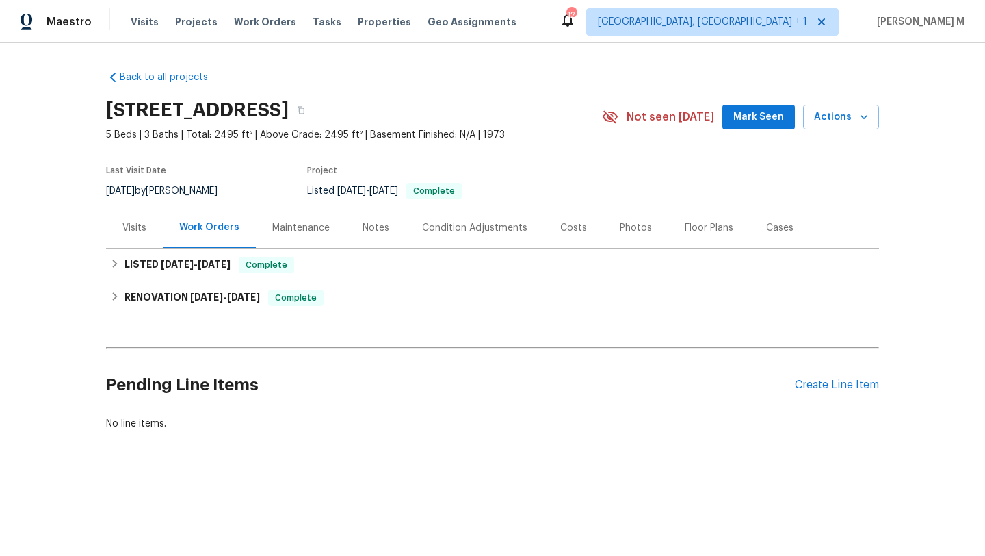
click at [122, 213] on div "Visits" at bounding box center [134, 227] width 57 height 40
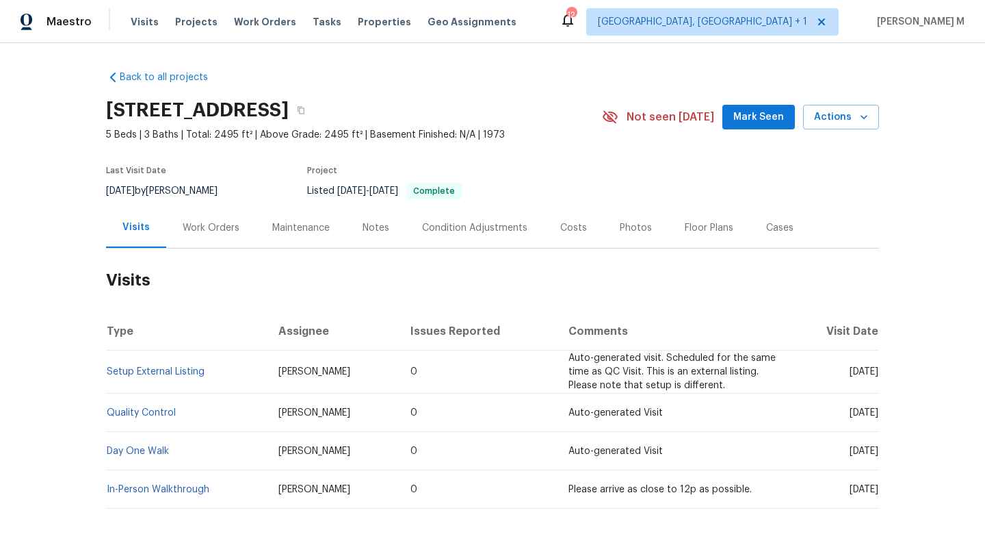
scroll to position [14, 0]
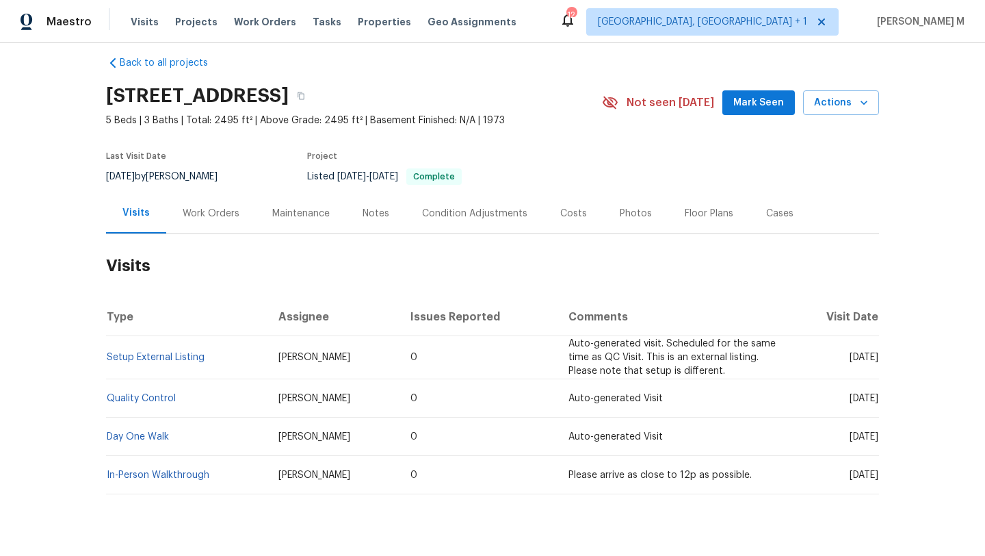
drag, startPoint x: 818, startPoint y: 359, endPoint x: 849, endPoint y: 359, distance: 31.5
click at [850, 359] on span "Wed, May 21 2025" at bounding box center [864, 357] width 29 height 10
copy span "May 21"
click at [218, 218] on div "Work Orders" at bounding box center [211, 214] width 57 height 14
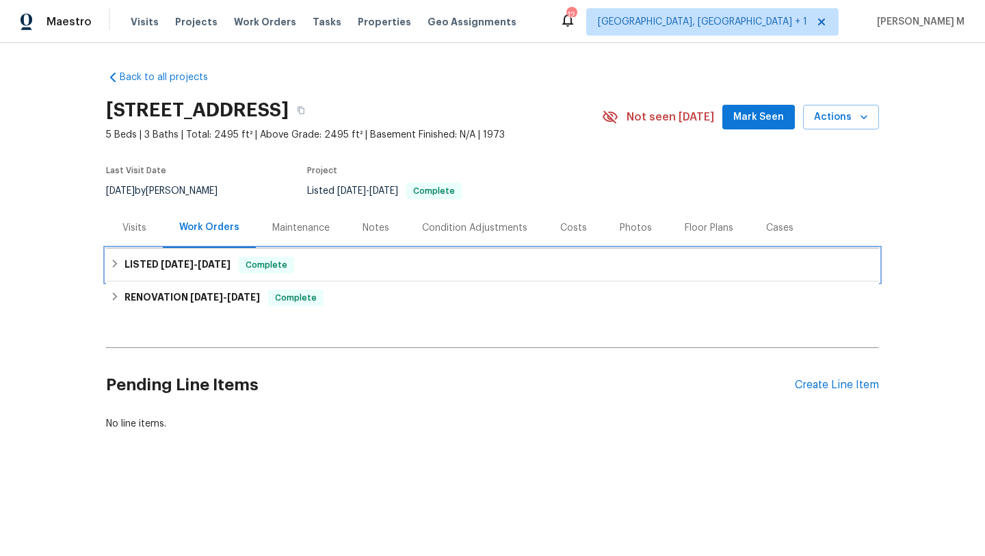
click at [203, 271] on h6 "LISTED 8/5/25 - 8/14/25" at bounding box center [178, 265] width 106 height 16
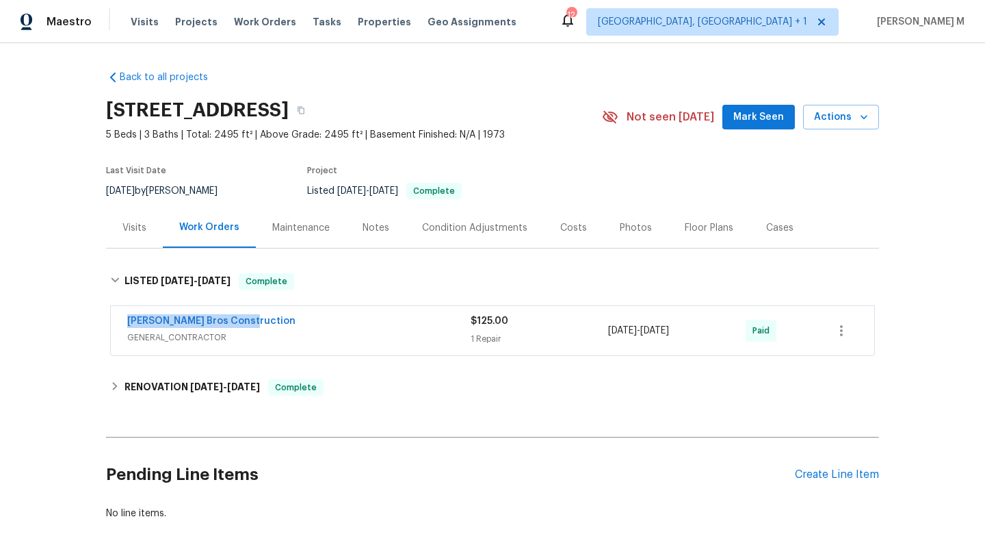
drag, startPoint x: 115, startPoint y: 322, endPoint x: 273, endPoint y: 322, distance: 158.1
click at [274, 322] on div "Bailey Bros Construction GENERAL_CONTRACTOR $125.00 1 Repair 8/14/2025 - 8/14/2…" at bounding box center [493, 330] width 764 height 49
copy link "Bailey Bros Construction"
copy div "8/14/2025 - 8/14/2025"
drag, startPoint x: 601, startPoint y: 332, endPoint x: 702, endPoint y: 329, distance: 100.6
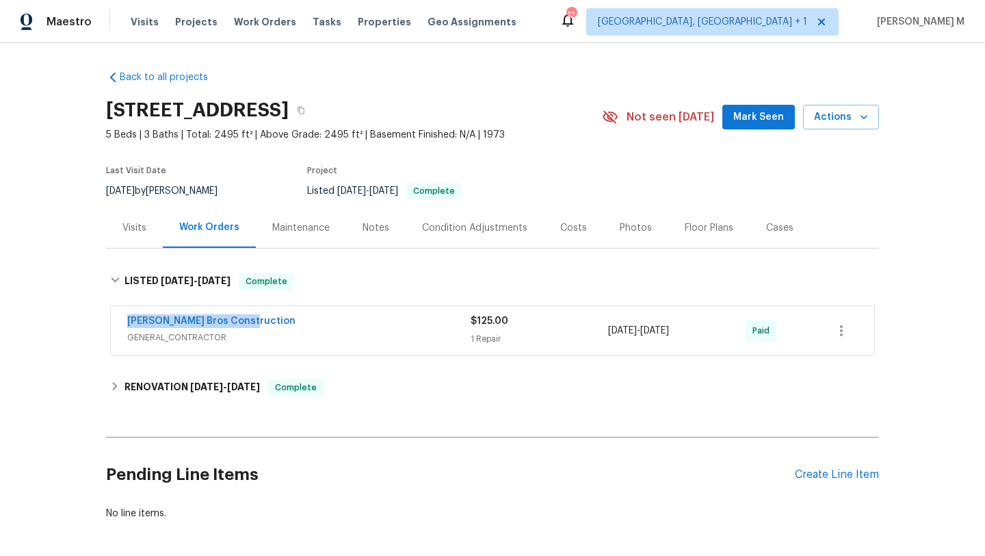
click at [702, 329] on div "Bailey Bros Construction GENERAL_CONTRACTOR $125.00 1 Repair 8/14/2025 - 8/14/2…" at bounding box center [476, 330] width 698 height 33
